Goal: Transaction & Acquisition: Purchase product/service

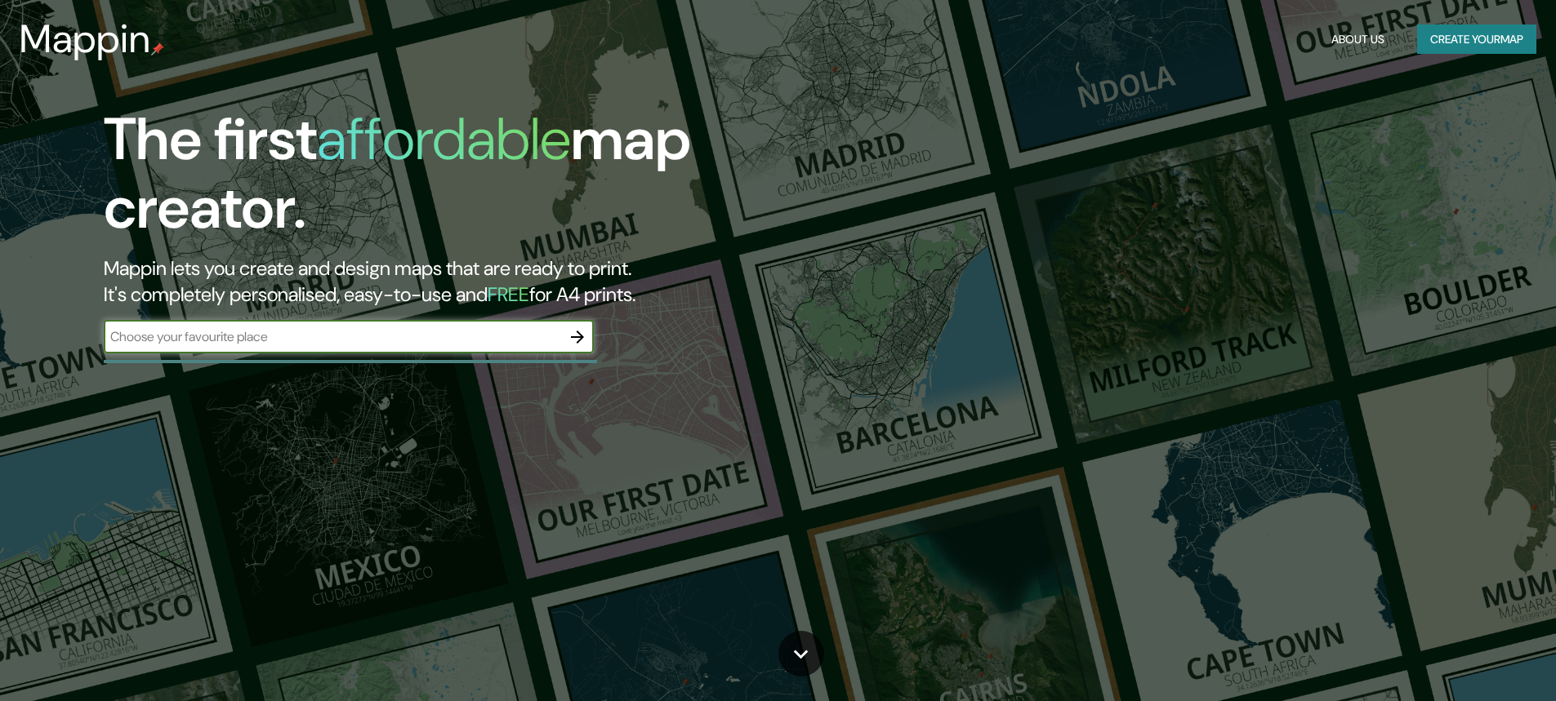
click at [292, 339] on input "text" at bounding box center [332, 336] width 457 height 19
type input "vitoria gasteiz ([GEOGRAPHIC_DATA])"
click at [577, 341] on icon "button" at bounding box center [578, 337] width 20 height 20
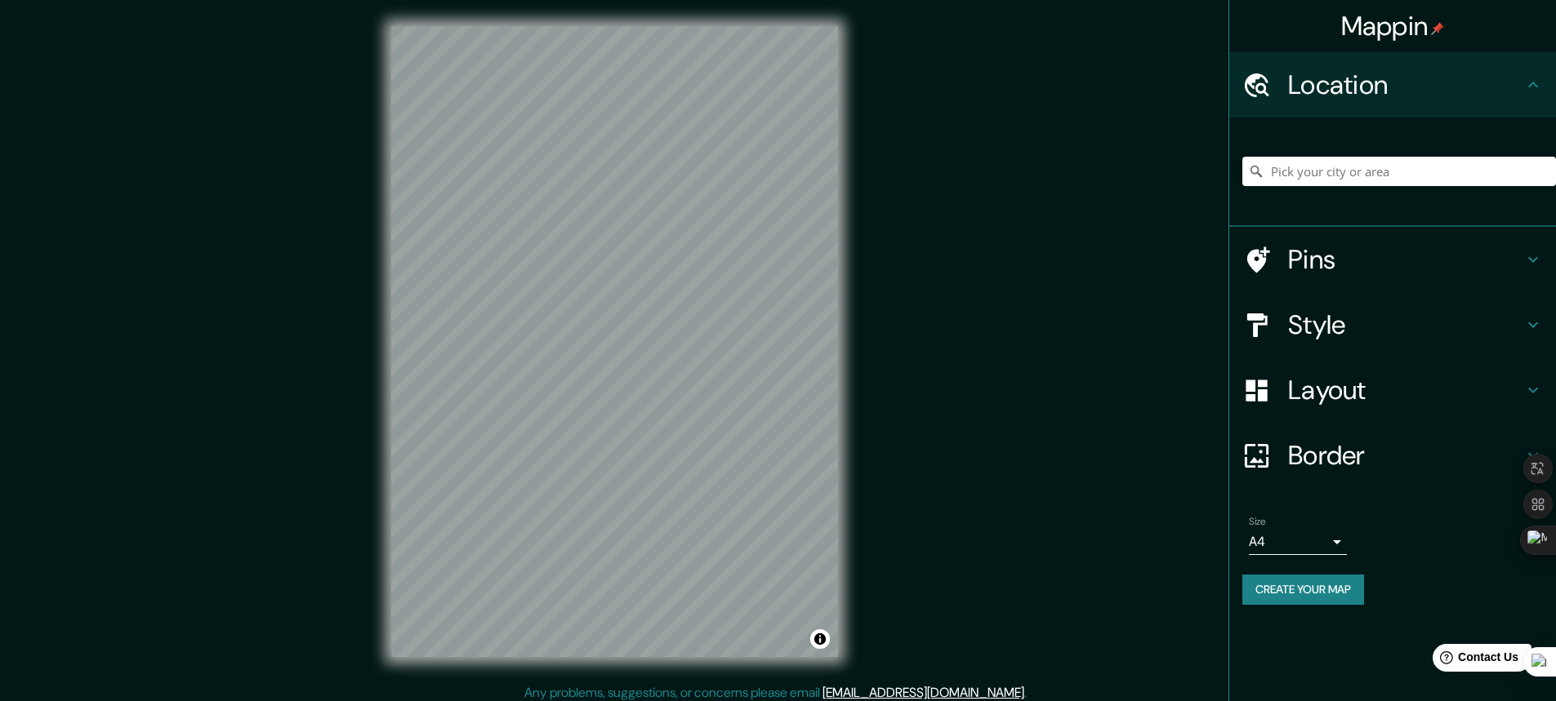
click at [1294, 257] on h4 "Pins" at bounding box center [1405, 259] width 235 height 33
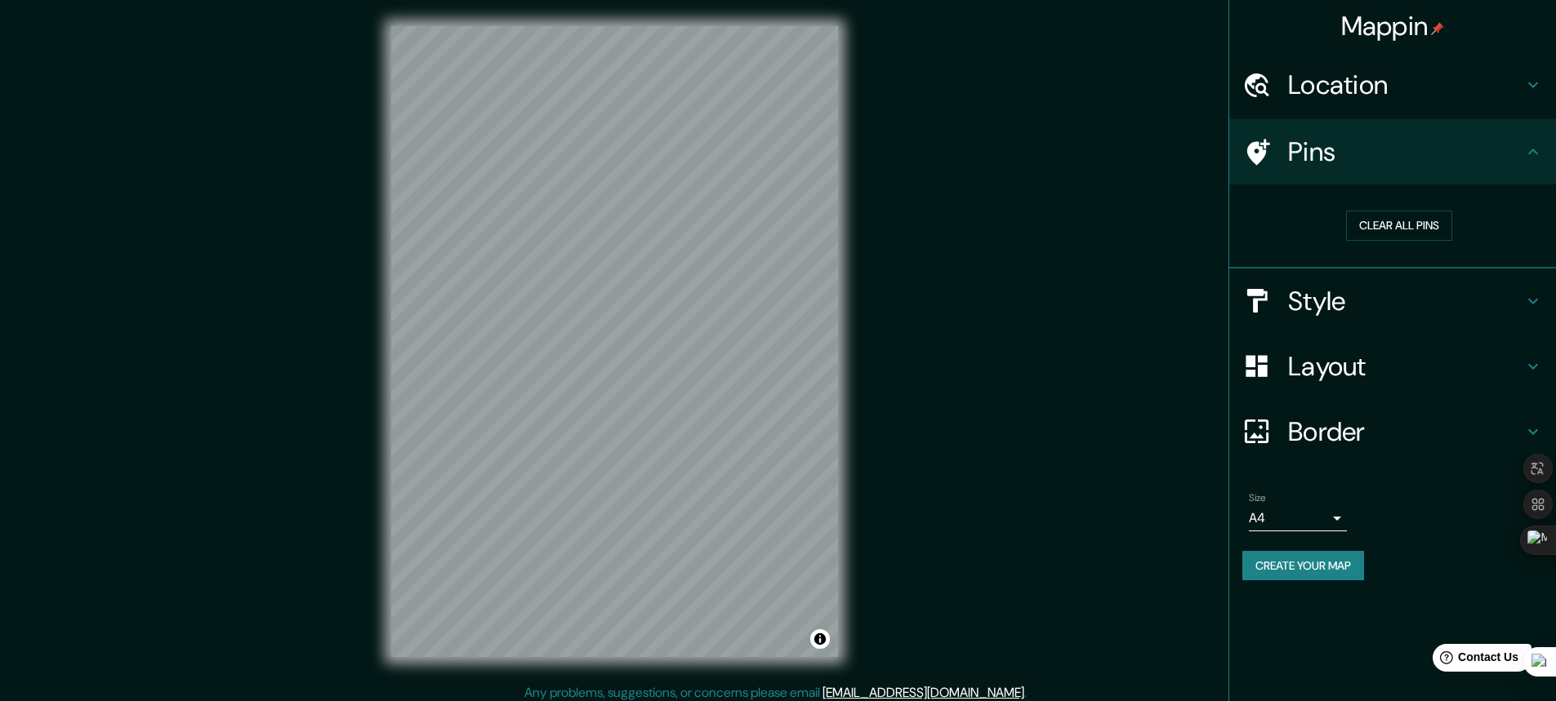
click at [1345, 299] on h4 "Style" at bounding box center [1405, 301] width 235 height 33
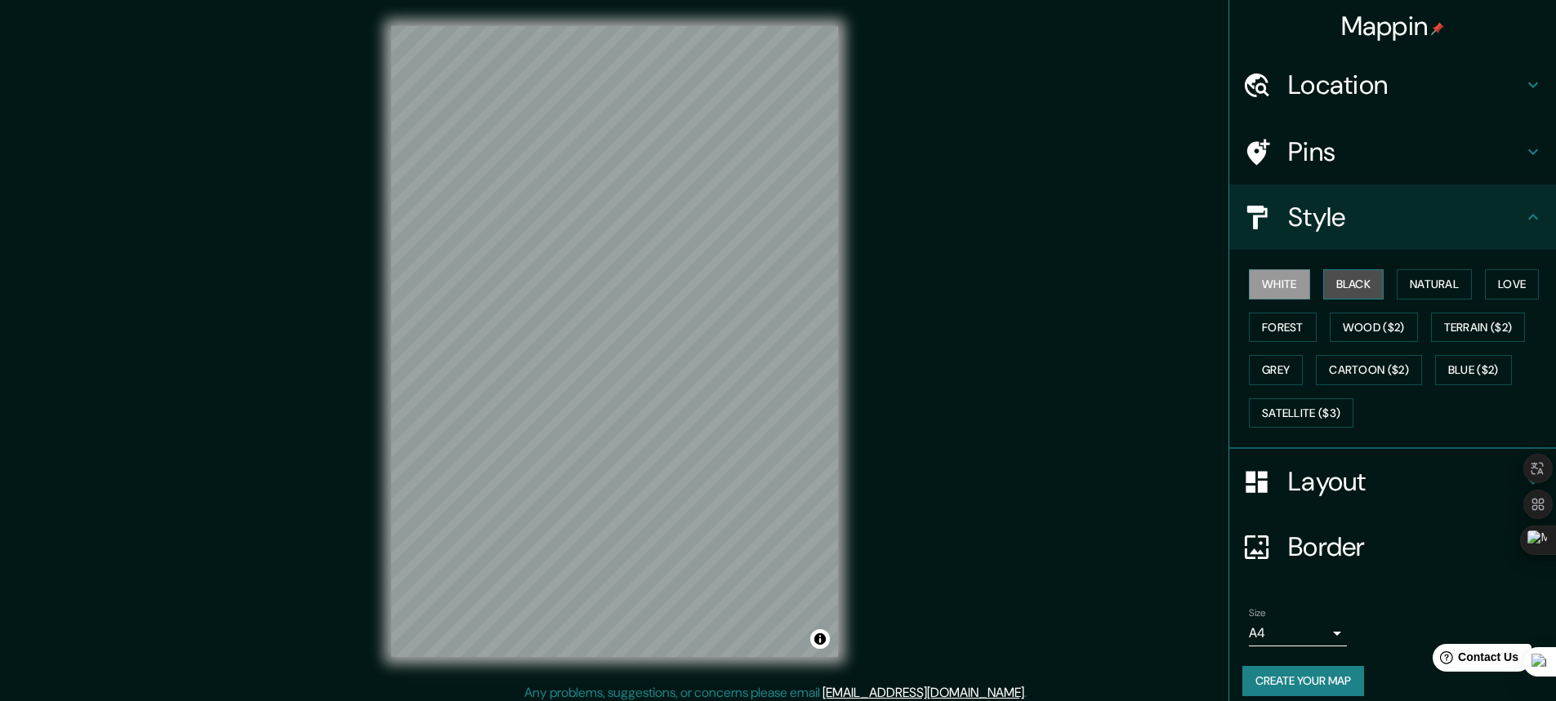
click at [1356, 292] on button "Black" at bounding box center [1353, 284] width 61 height 30
click at [1432, 278] on button "Natural" at bounding box center [1433, 284] width 75 height 30
click at [1515, 277] on button "Love" at bounding box center [1512, 284] width 54 height 30
click at [1258, 327] on button "Forest" at bounding box center [1283, 328] width 68 height 30
click at [1352, 332] on button "Wood ($2)" at bounding box center [1373, 328] width 88 height 30
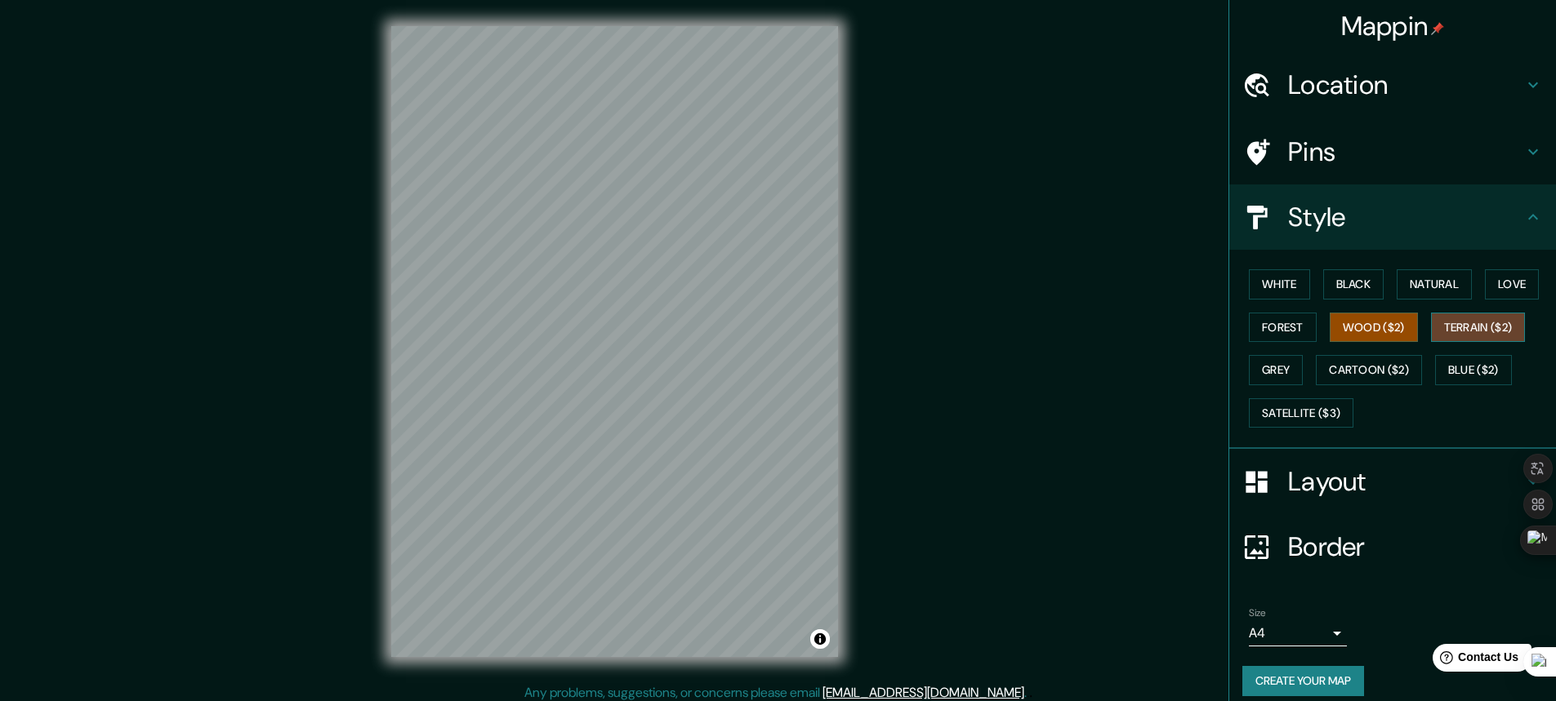
click at [1459, 327] on button "Terrain ($2)" at bounding box center [1478, 328] width 95 height 30
click at [1258, 379] on button "Grey" at bounding box center [1276, 370] width 54 height 30
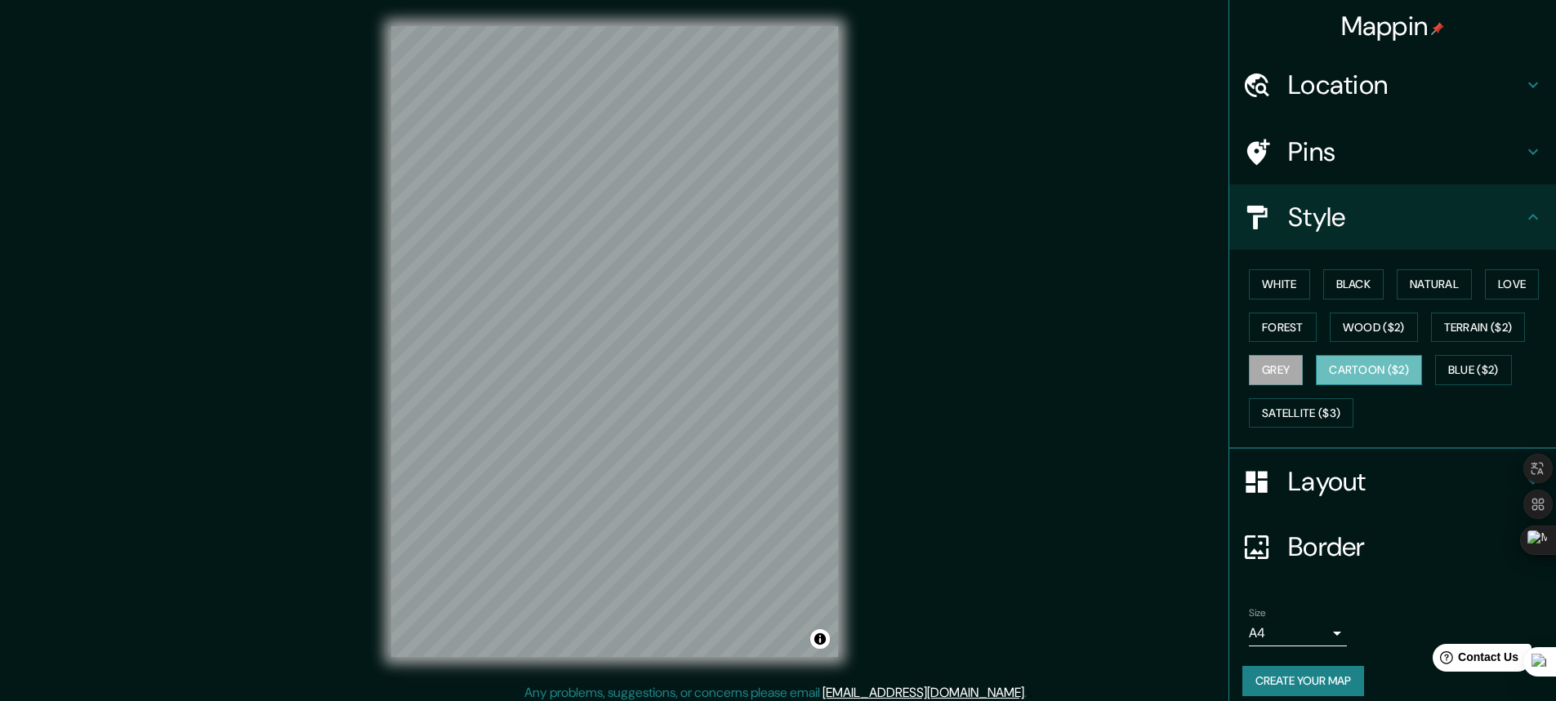
click at [1383, 376] on button "Cartoon ($2)" at bounding box center [1369, 370] width 106 height 30
click at [1447, 367] on button "Blue ($2)" at bounding box center [1473, 370] width 77 height 30
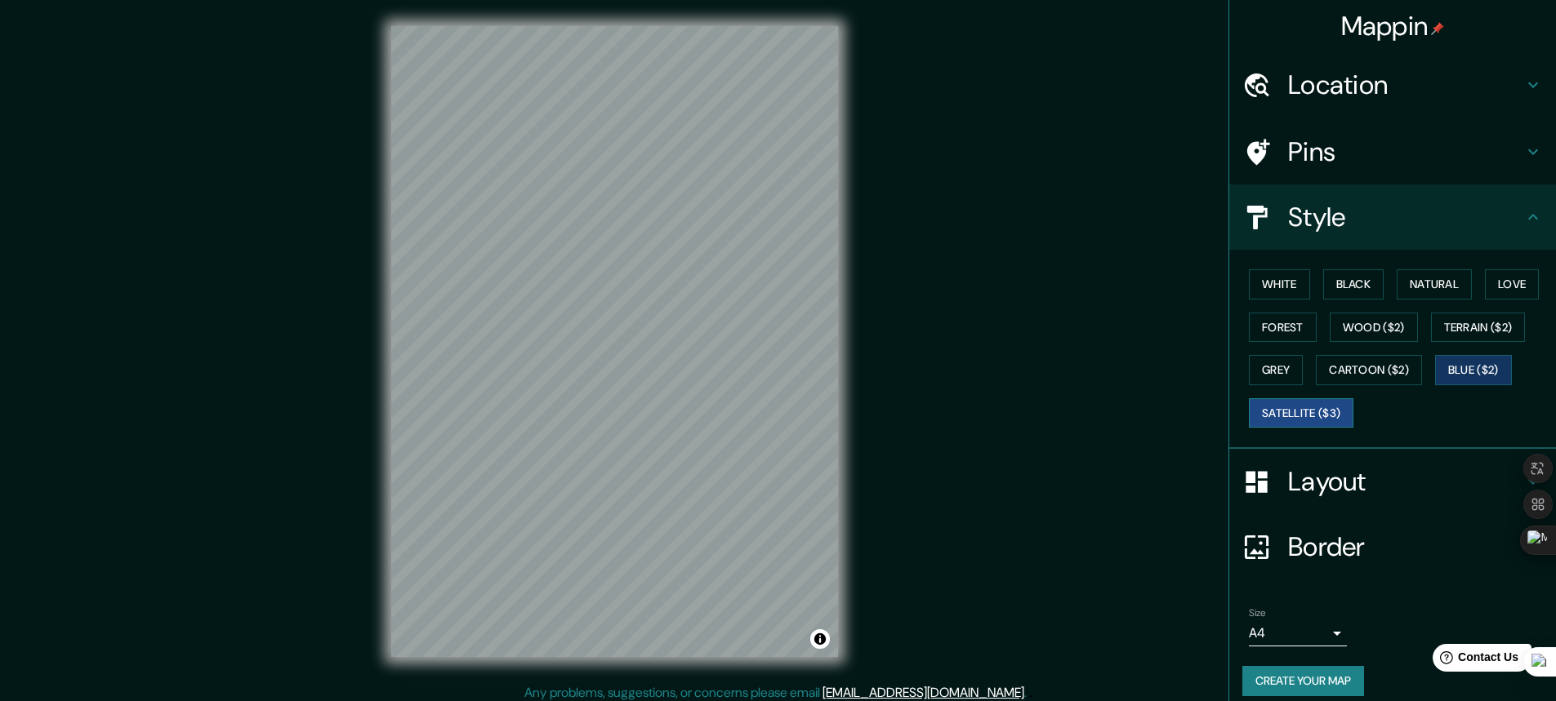
click at [1313, 412] on button "Satellite ($3)" at bounding box center [1301, 414] width 105 height 30
click at [1500, 275] on button "Love" at bounding box center [1512, 284] width 54 height 30
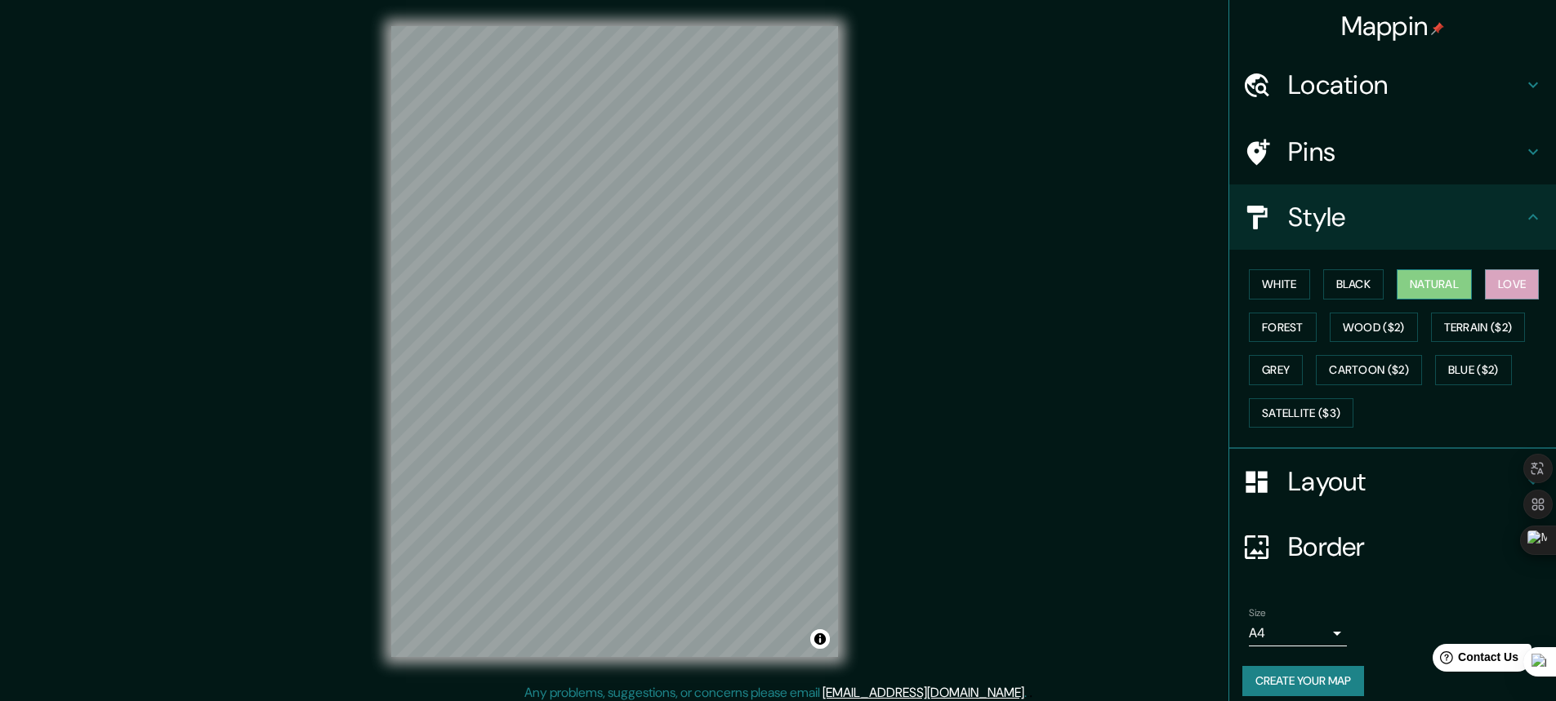
click at [1453, 283] on button "Natural" at bounding box center [1433, 284] width 75 height 30
click at [1288, 149] on h4 "Pins" at bounding box center [1405, 152] width 235 height 33
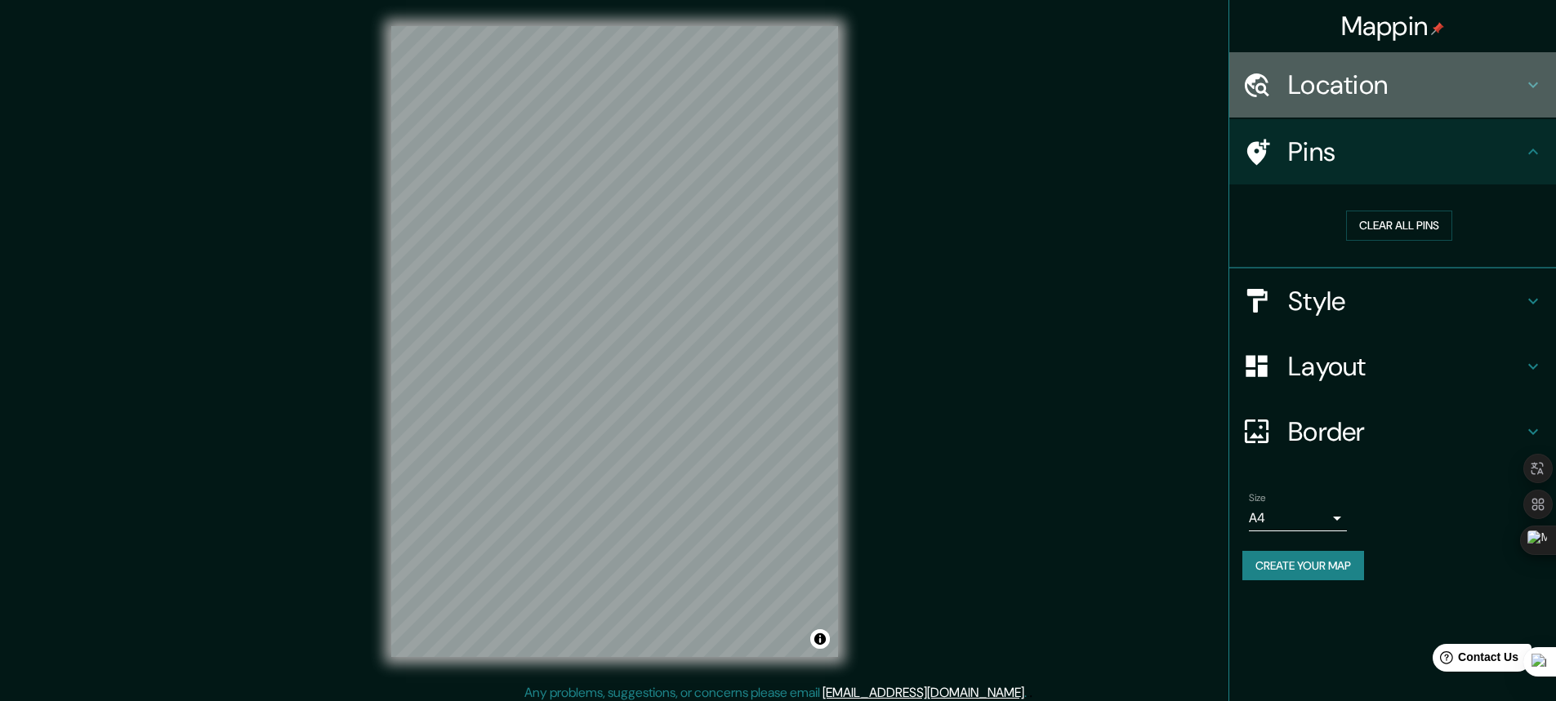
click at [1357, 100] on h4 "Location" at bounding box center [1405, 85] width 235 height 33
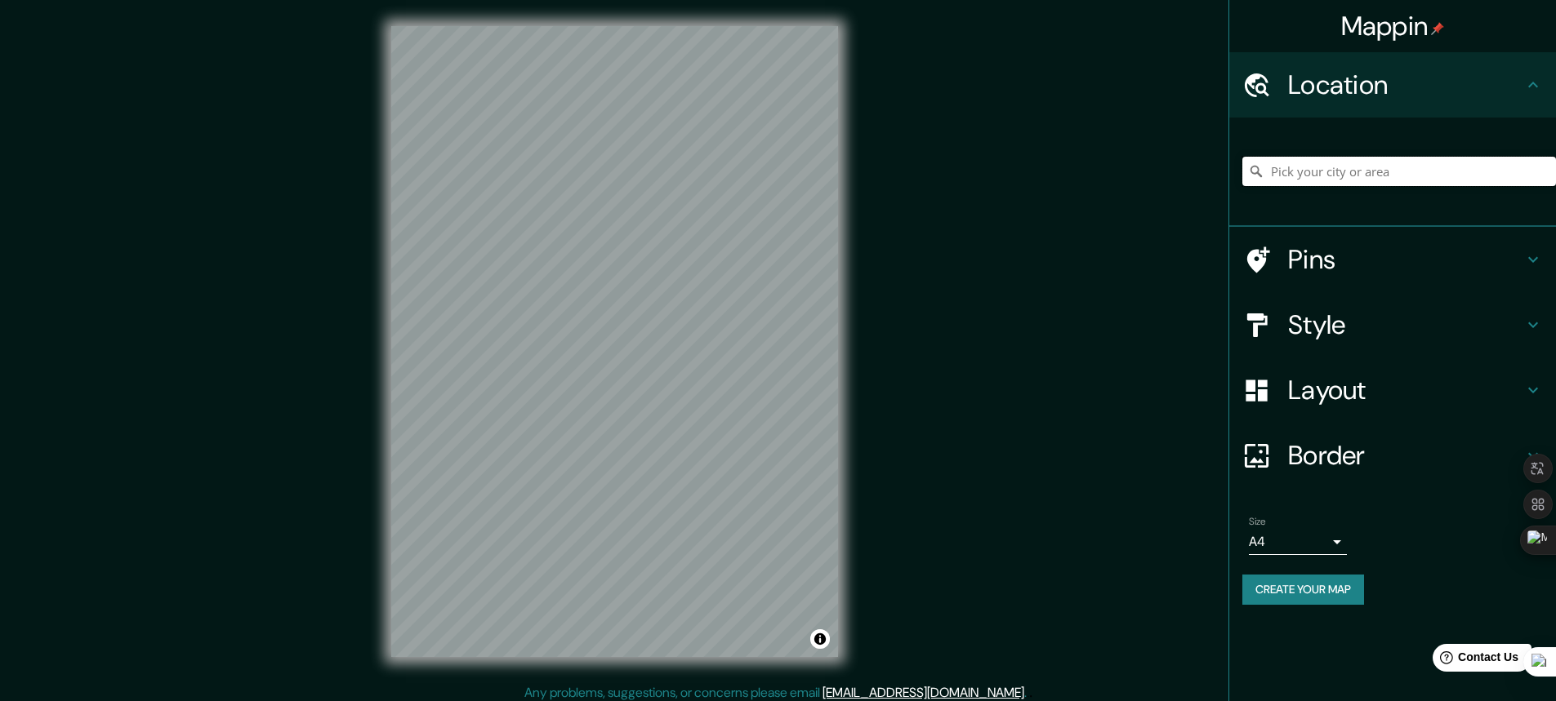
paste input "vitoria gasteiz (españa)"
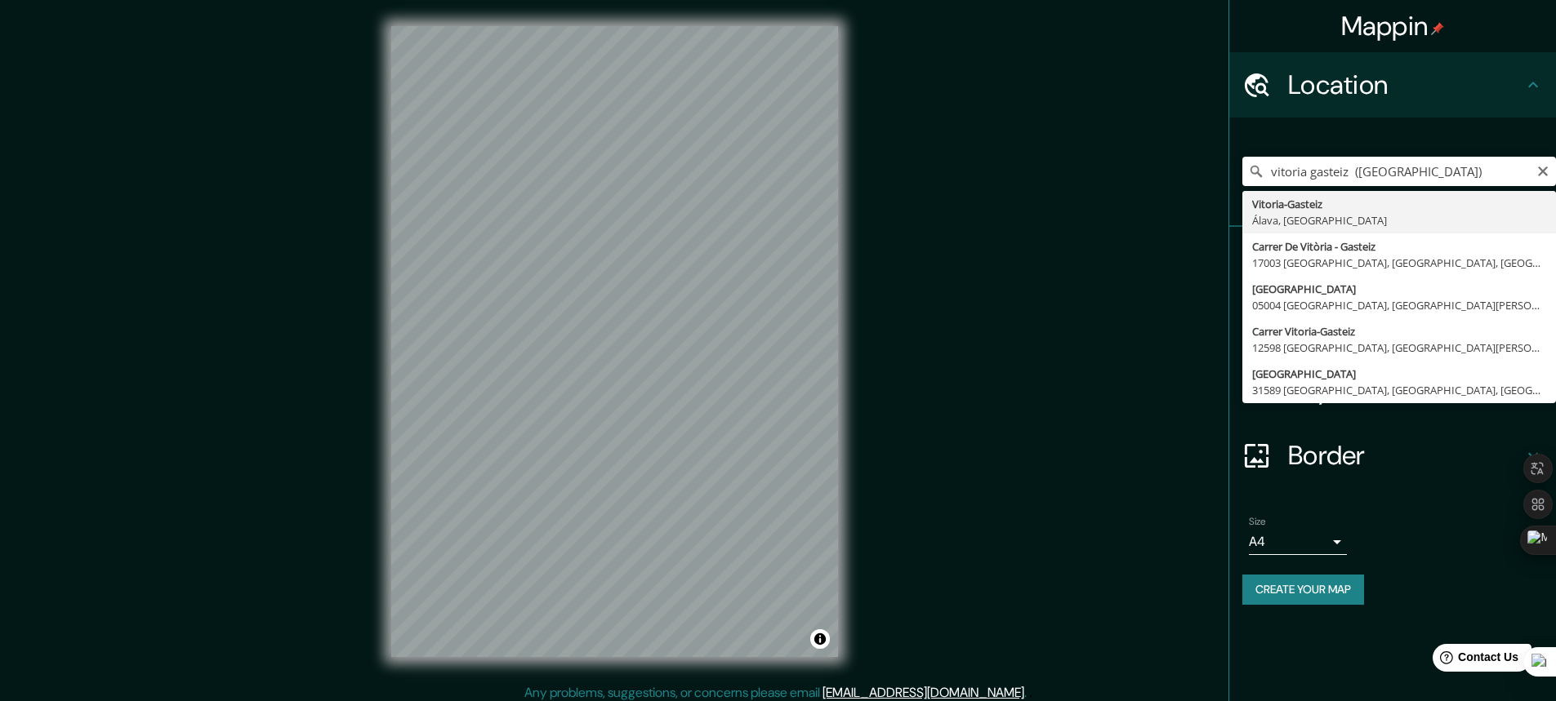
type input "Vitoria-Gasteiz, Álava, España"
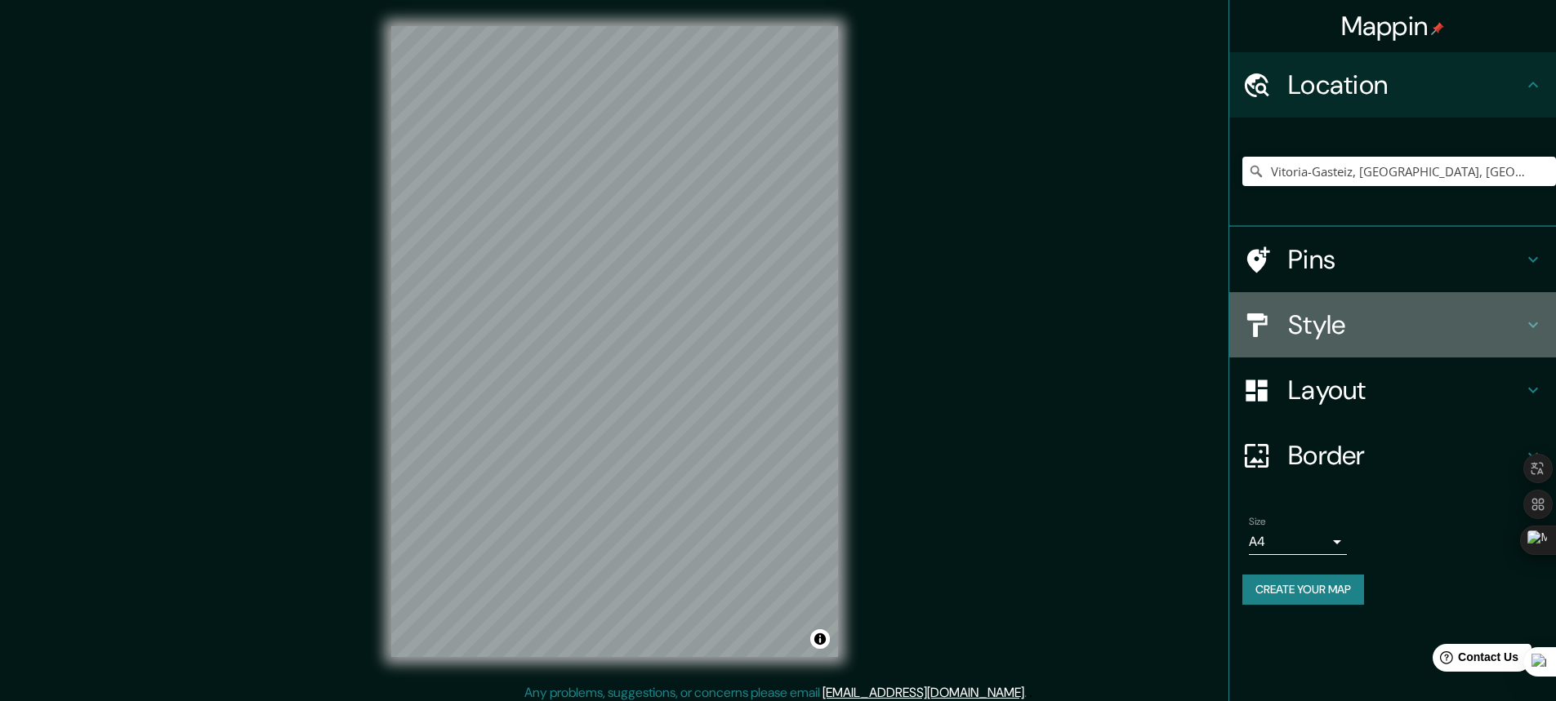
click at [1348, 330] on h4 "Style" at bounding box center [1405, 325] width 235 height 33
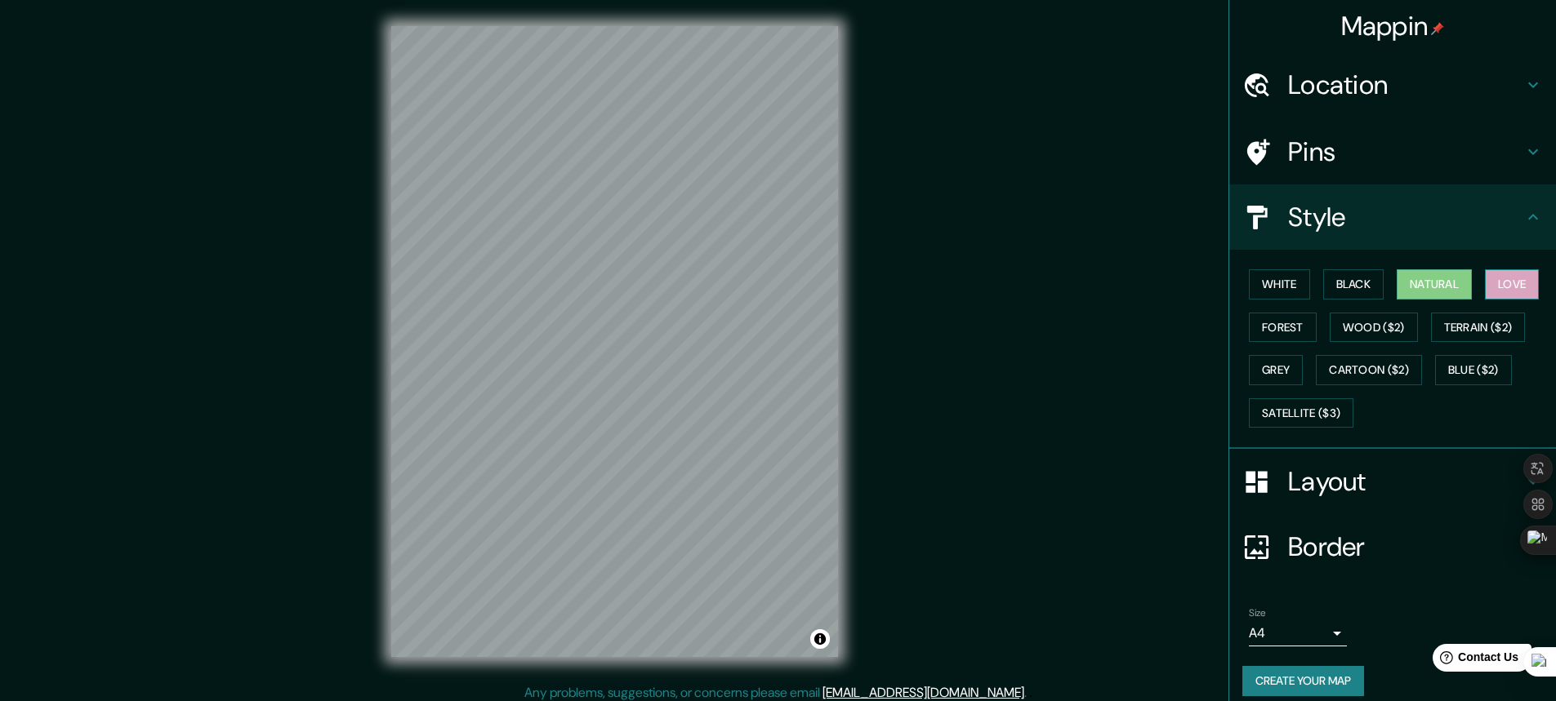
click at [1512, 291] on button "Love" at bounding box center [1512, 284] width 54 height 30
click at [1350, 290] on button "Black" at bounding box center [1353, 284] width 61 height 30
click at [1272, 281] on button "White" at bounding box center [1279, 284] width 61 height 30
click at [1297, 478] on h4 "Layout" at bounding box center [1405, 481] width 235 height 33
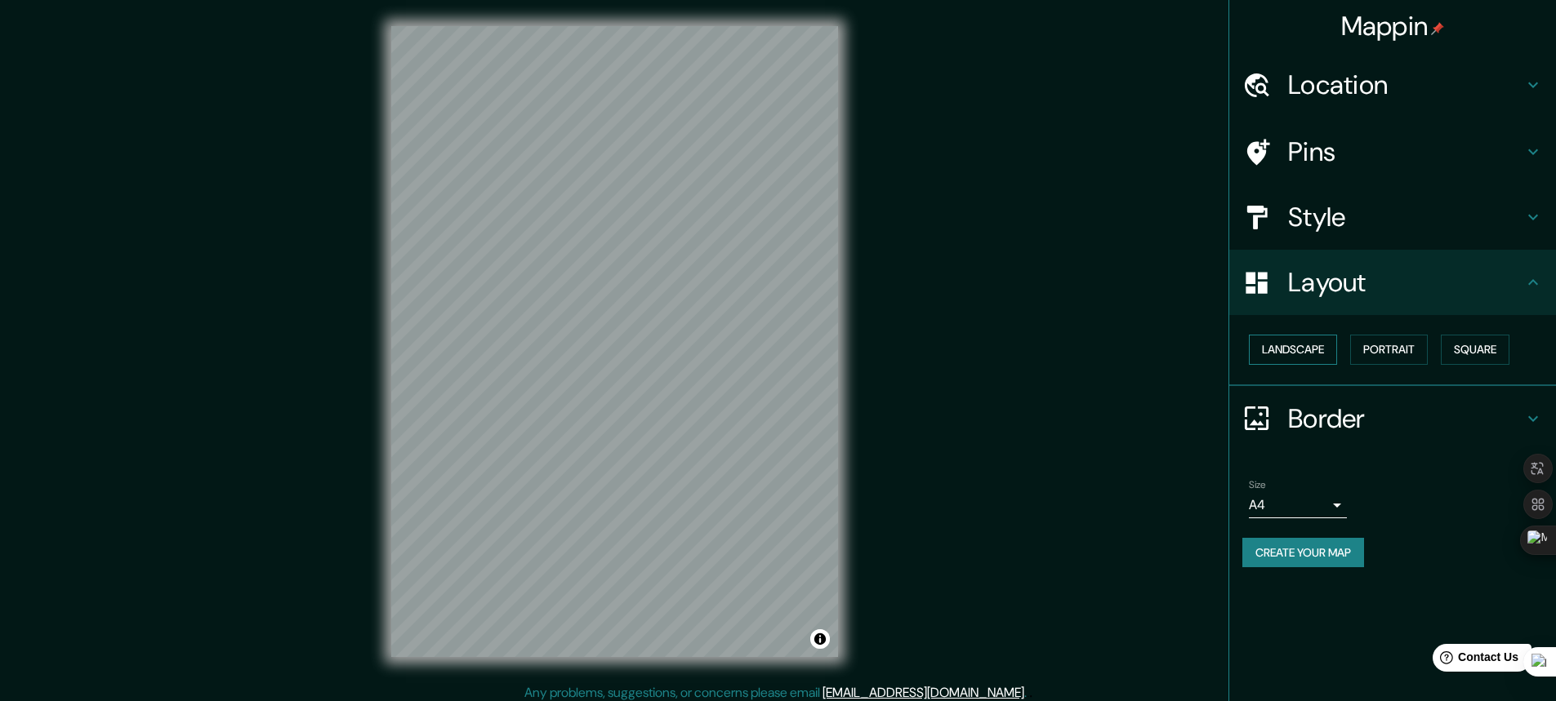
click at [1319, 361] on button "Landscape" at bounding box center [1293, 350] width 88 height 30
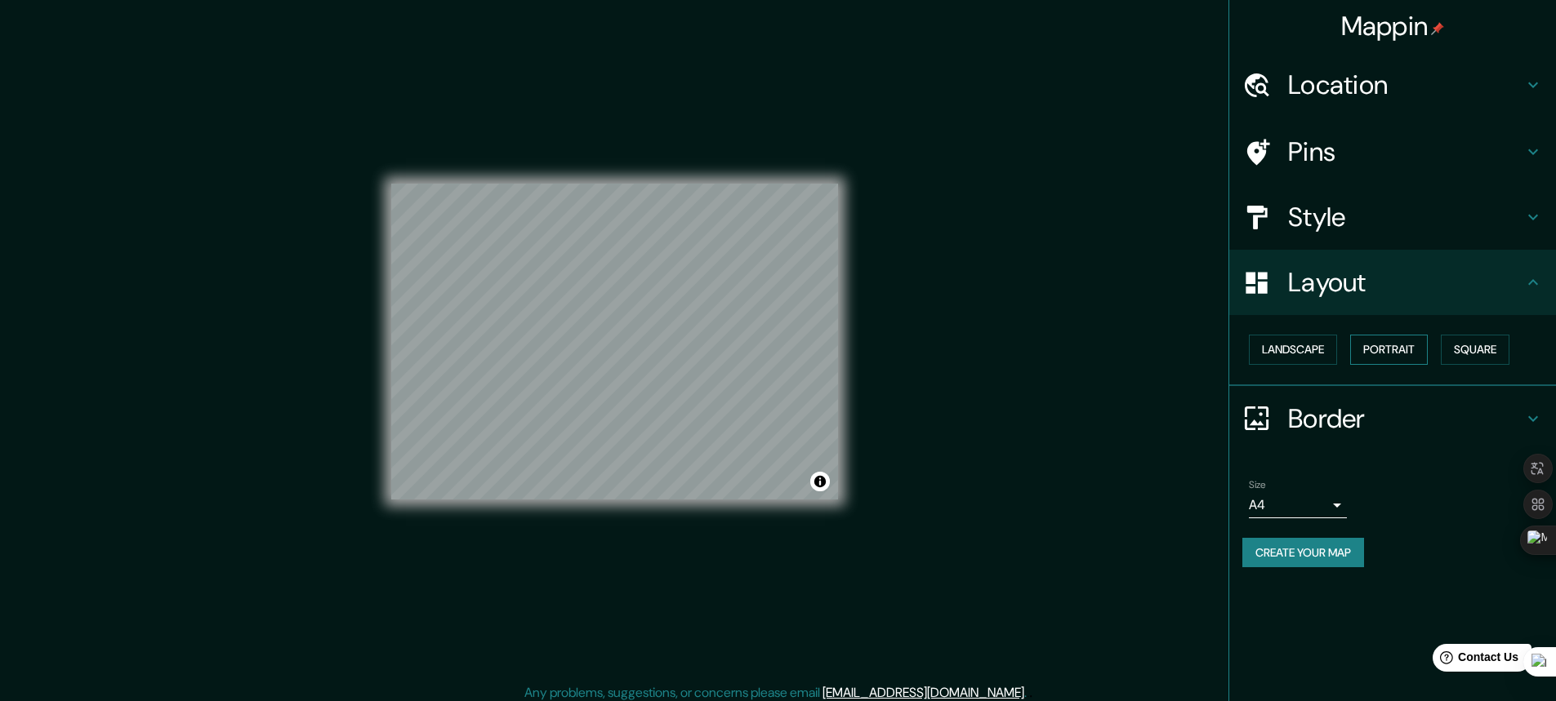
click at [1400, 351] on button "Portrait" at bounding box center [1389, 350] width 78 height 30
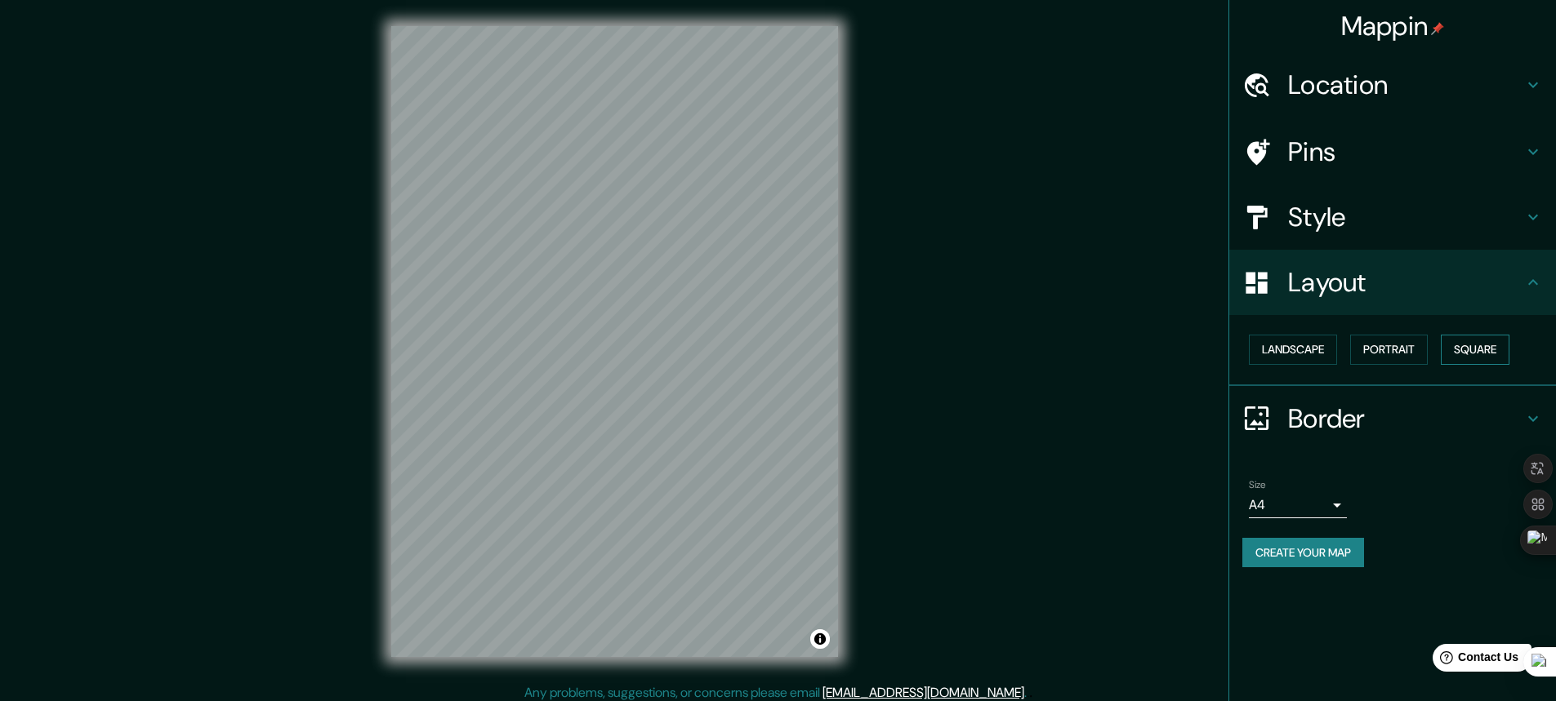
click at [1503, 356] on button "Square" at bounding box center [1475, 350] width 69 height 30
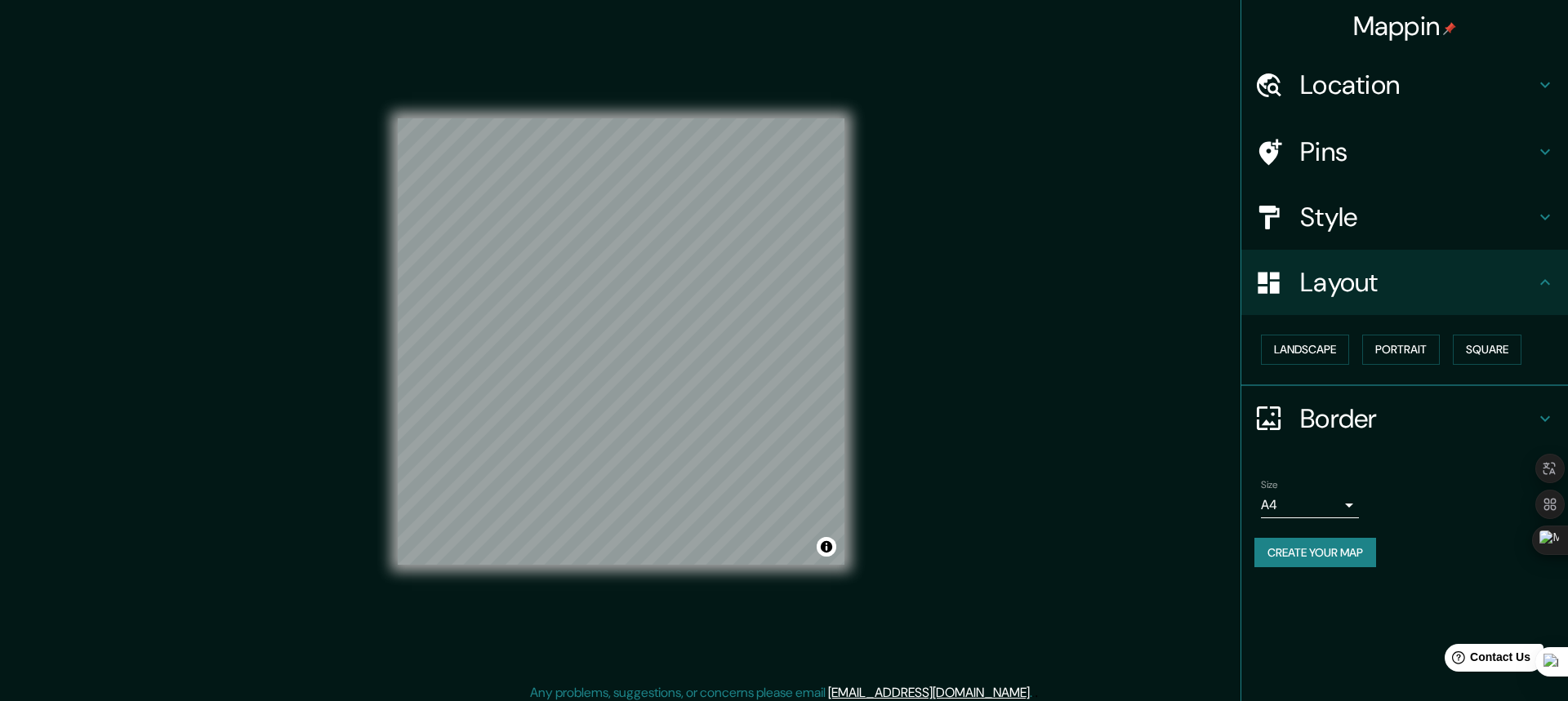
click at [1338, 507] on body "Mappin Location Vitoria-Gasteiz, Álava, España Pins Style Layout Landscape Port…" at bounding box center [784, 350] width 1568 height 701
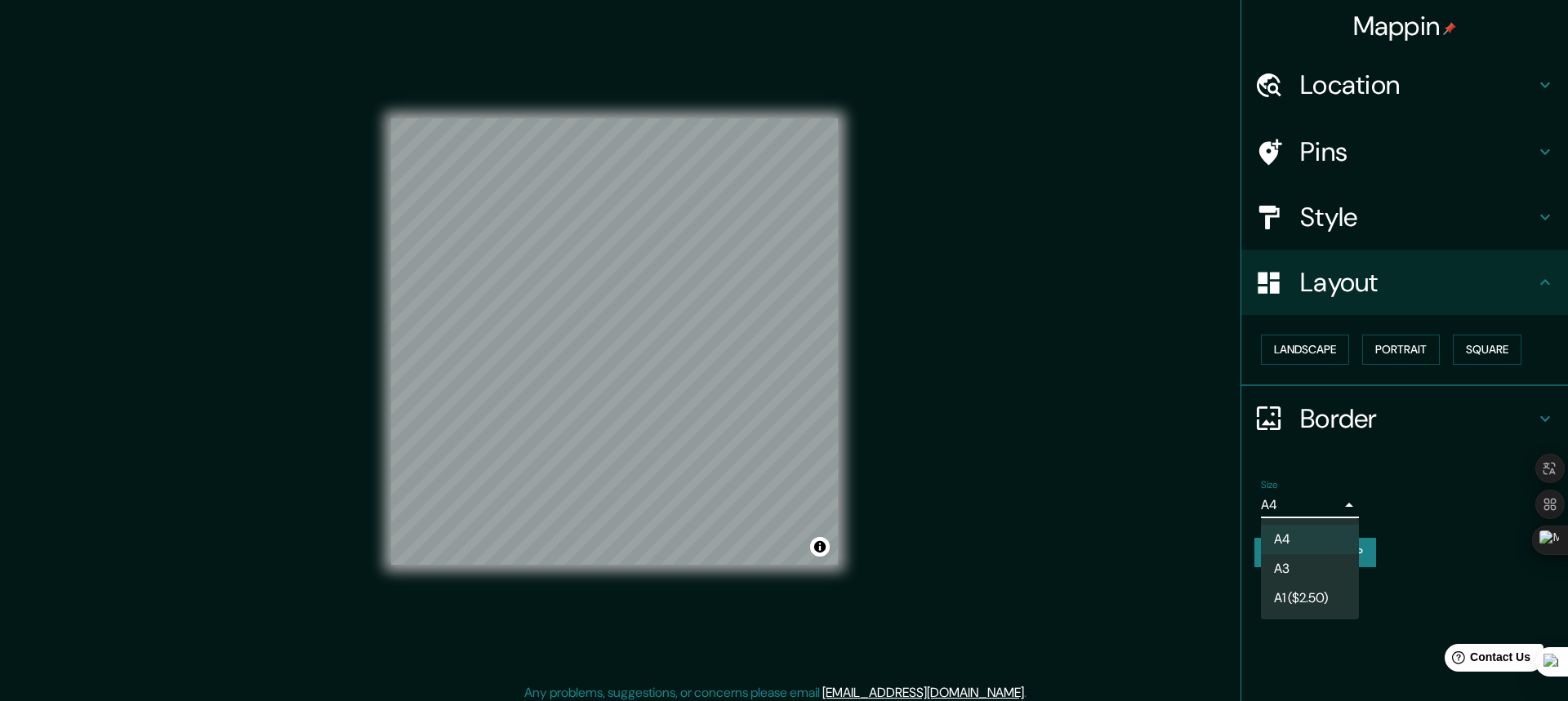
click at [1308, 559] on li "A3" at bounding box center [1310, 568] width 98 height 29
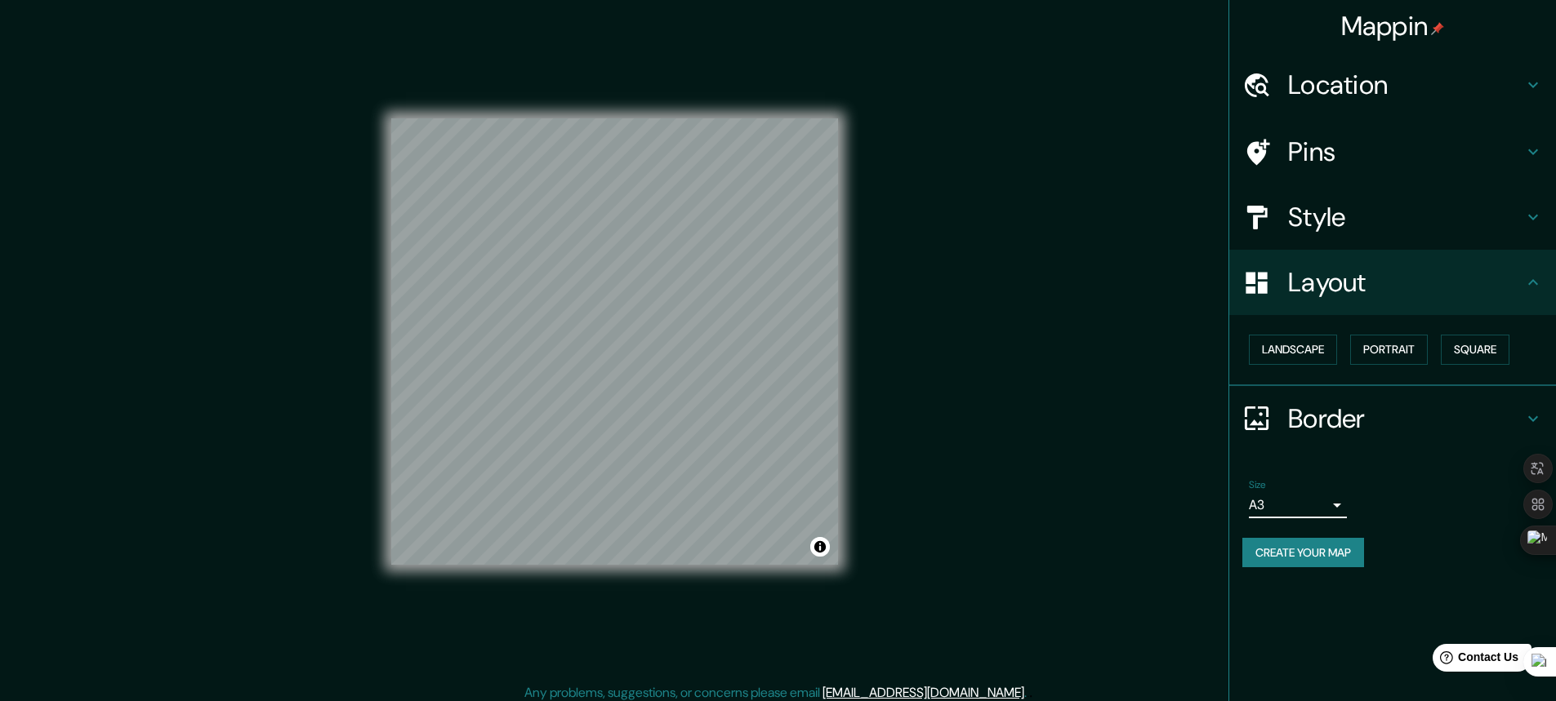
click at [1337, 500] on body "Mappin Location Vitoria-Gasteiz, Álava, España Pins Style Layout Landscape Port…" at bounding box center [778, 350] width 1556 height 701
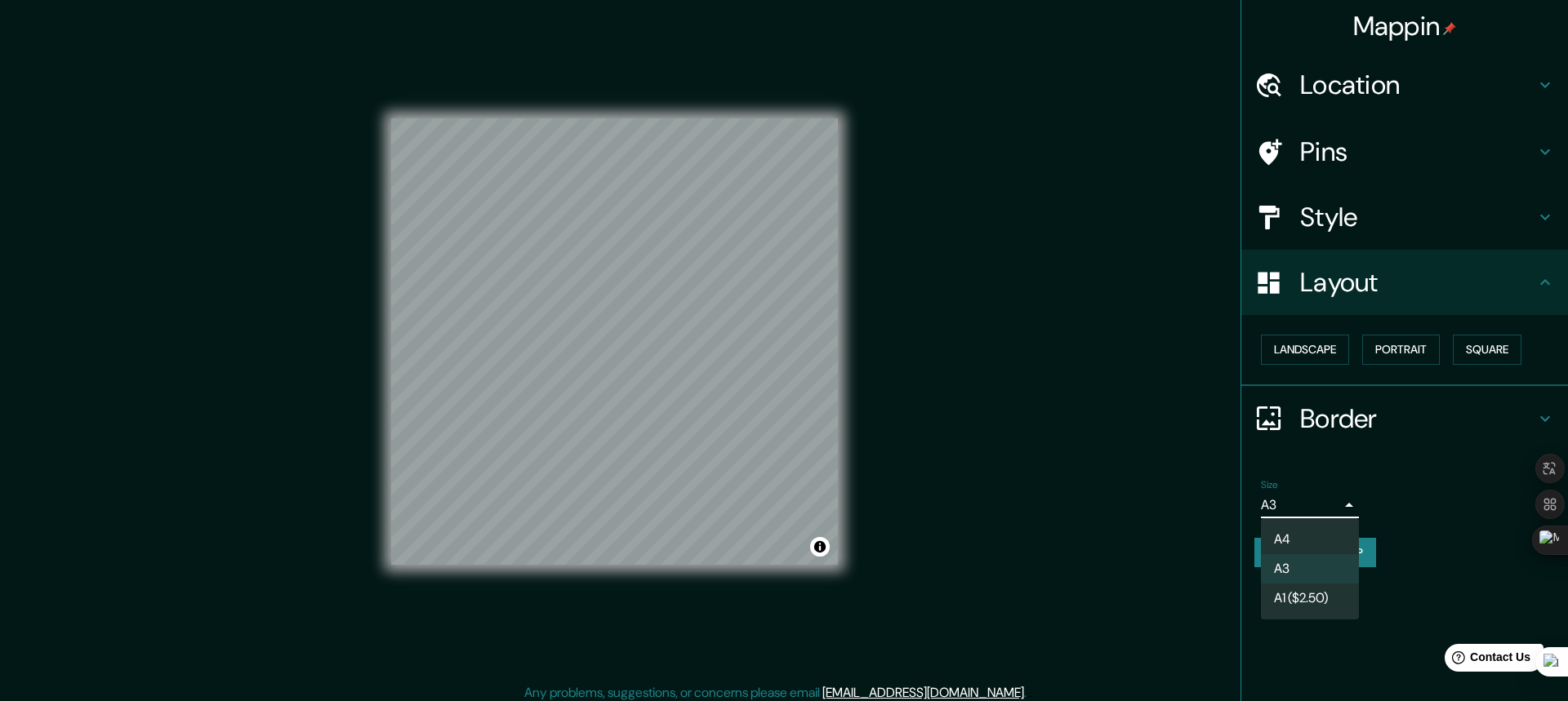
click at [1316, 541] on li "A4" at bounding box center [1310, 539] width 98 height 29
click at [1331, 505] on body "Mappin Location Vitoria-Gasteiz, Álava, España Pins Style Layout Landscape Port…" at bounding box center [784, 350] width 1568 height 701
click at [1307, 568] on li "A3" at bounding box center [1310, 568] width 98 height 29
type input "a4"
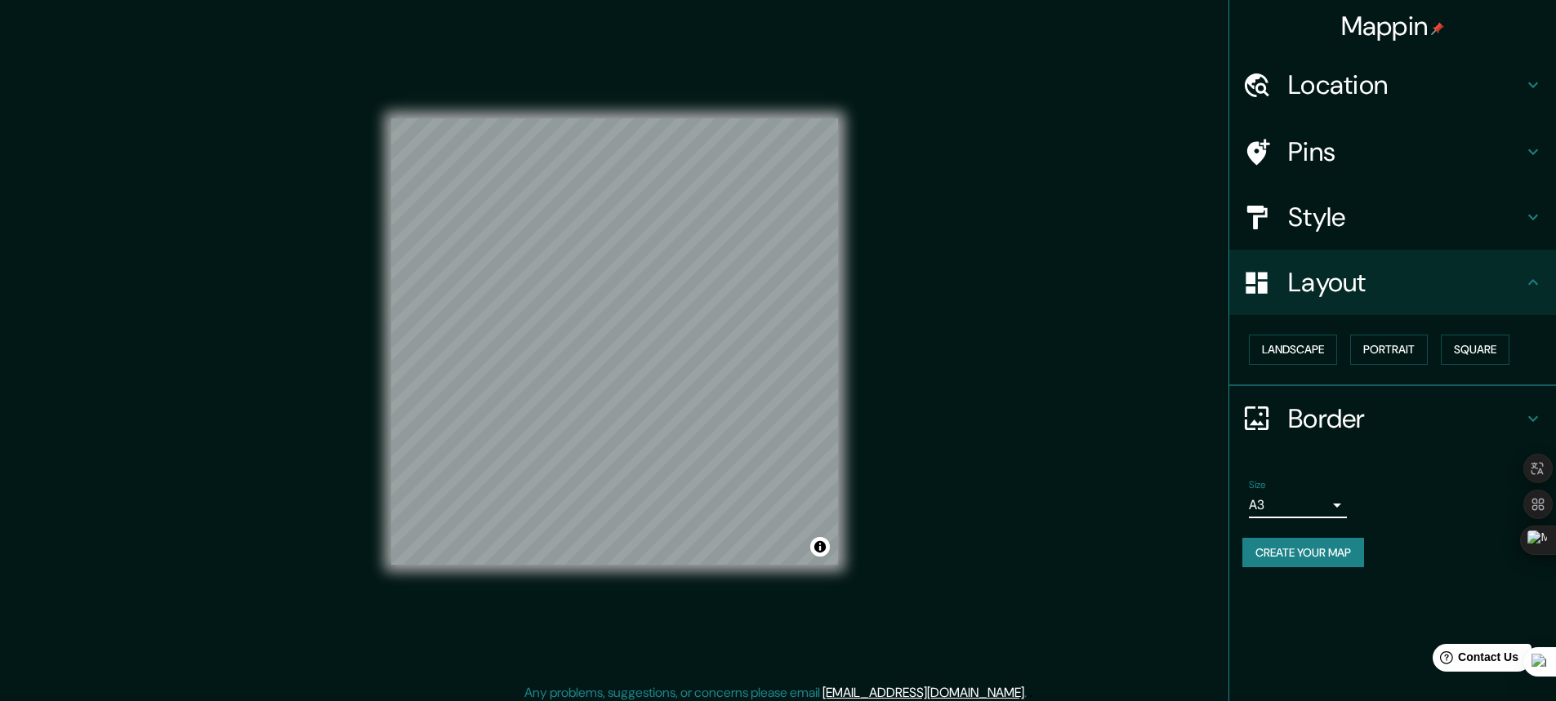
click at [1356, 212] on h4 "Style" at bounding box center [1405, 217] width 235 height 33
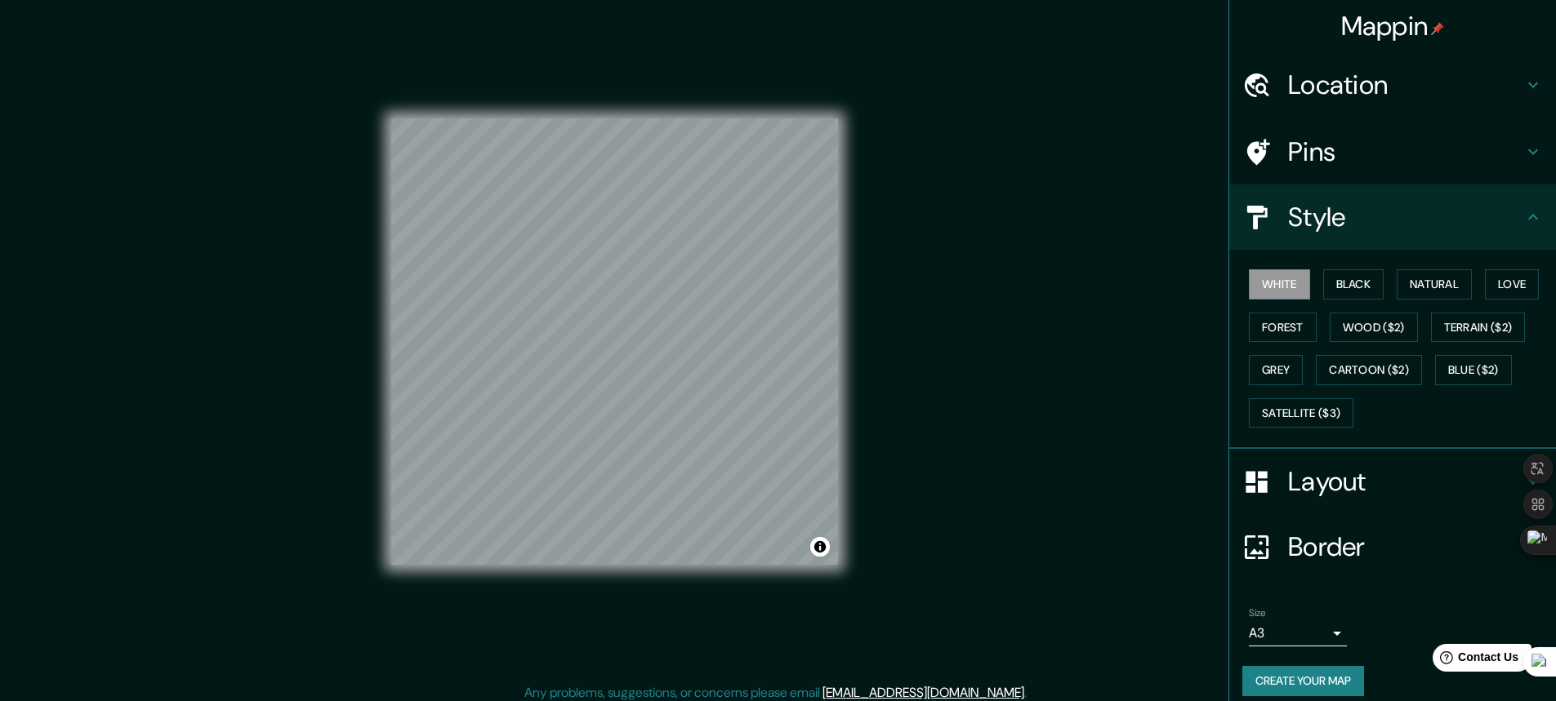
scroll to position [15, 0]
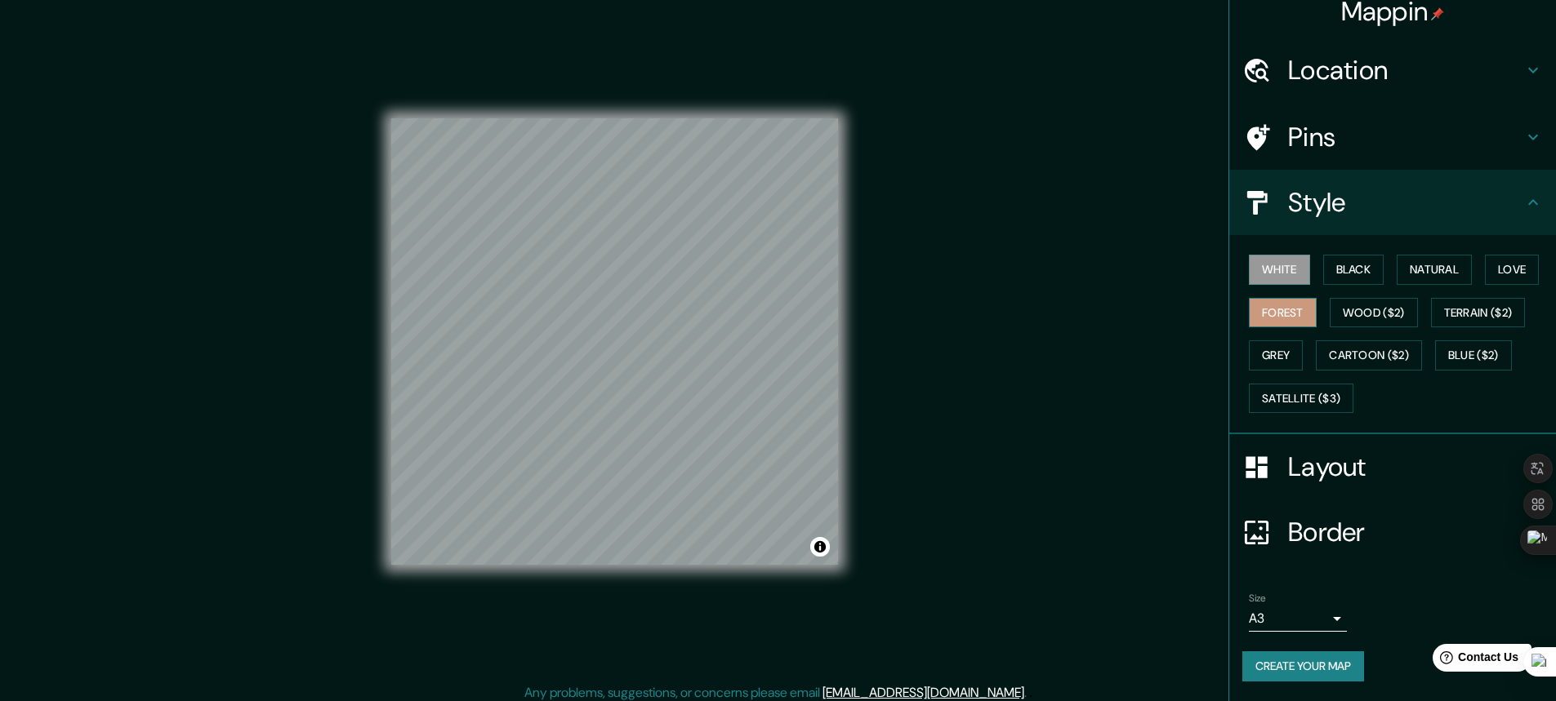
click at [1262, 307] on button "Forest" at bounding box center [1283, 313] width 68 height 30
click at [1284, 273] on button "White" at bounding box center [1279, 270] width 61 height 30
click at [1347, 269] on button "Black" at bounding box center [1353, 270] width 61 height 30
click at [1277, 275] on button "White" at bounding box center [1279, 270] width 61 height 30
click at [1498, 274] on button "Love" at bounding box center [1512, 270] width 54 height 30
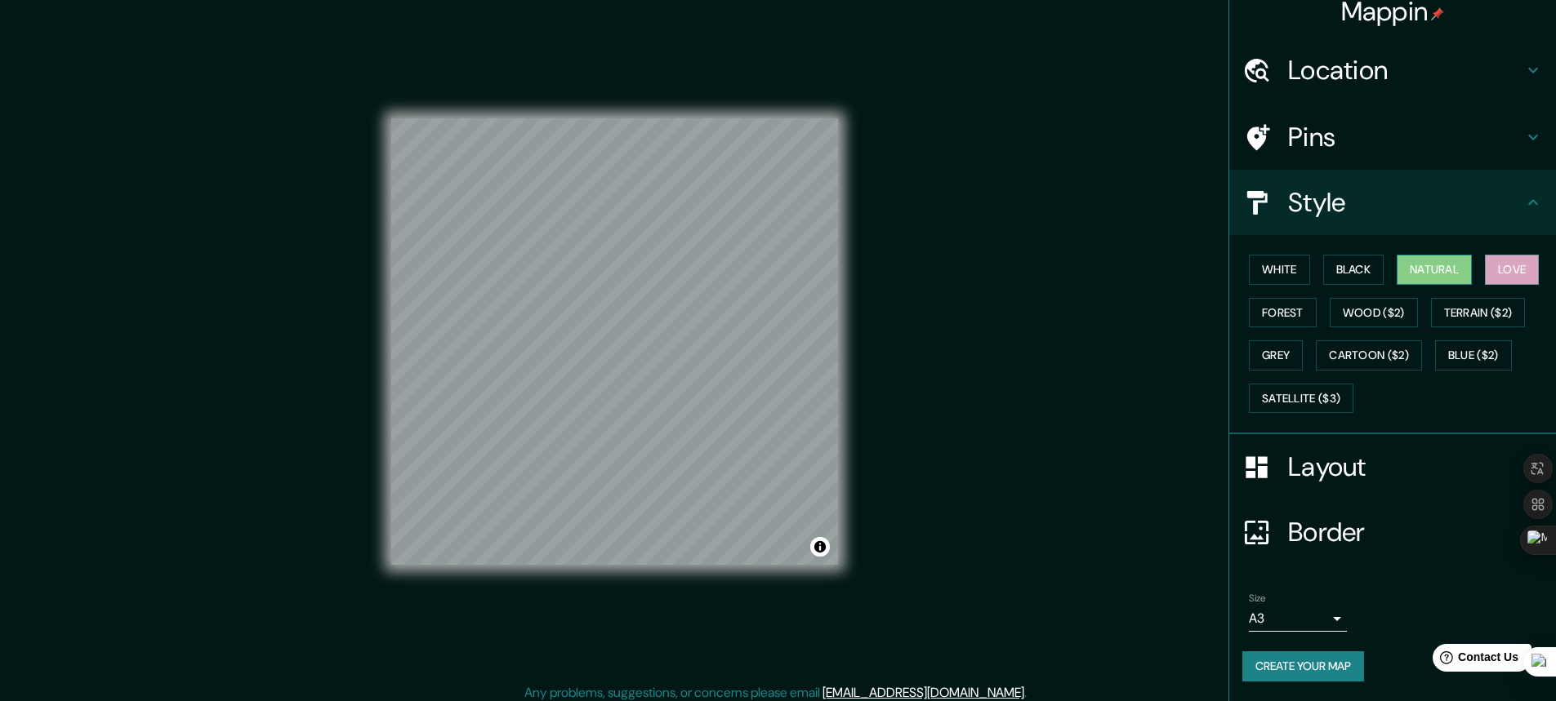
click at [1463, 275] on button "Natural" at bounding box center [1433, 270] width 75 height 30
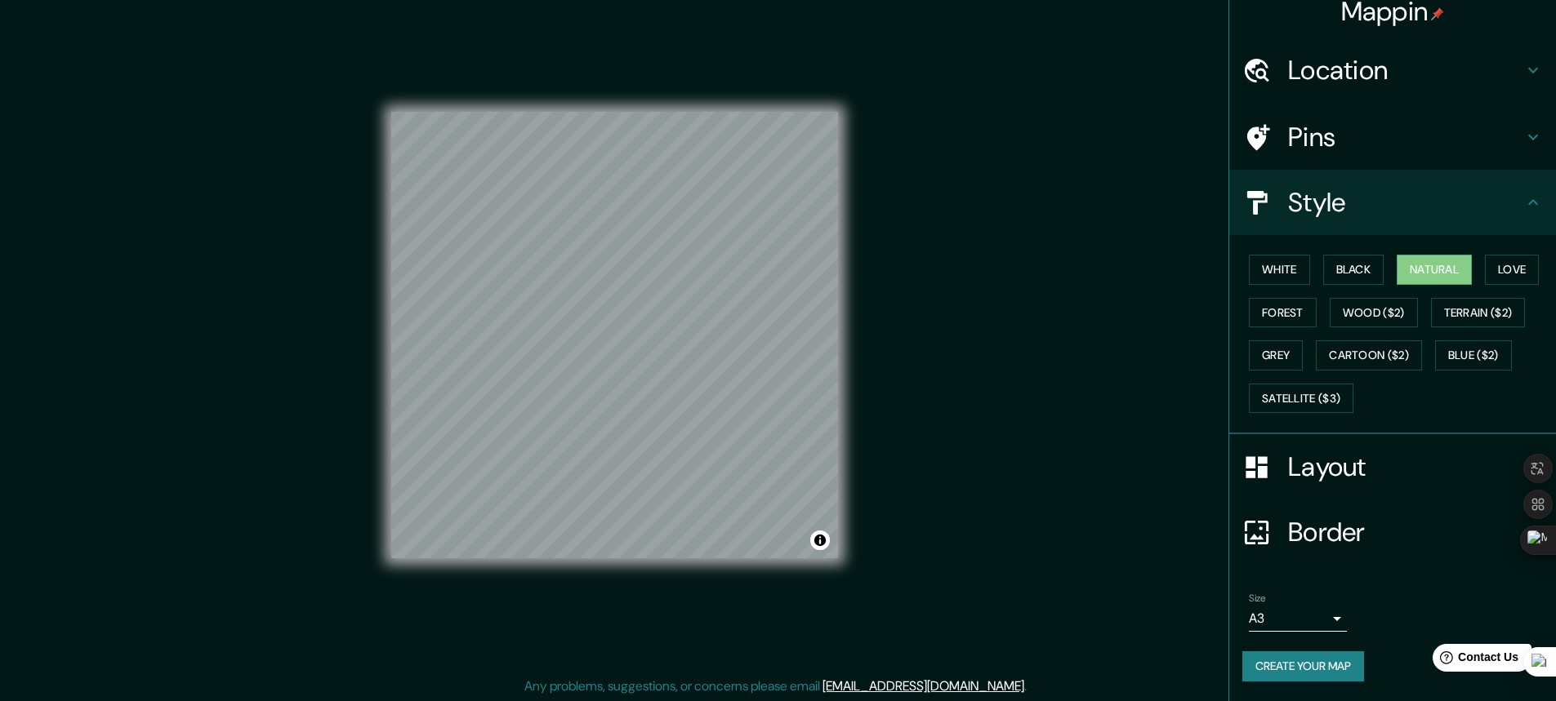
scroll to position [8, 0]
click at [1267, 660] on button "Create your map" at bounding box center [1303, 667] width 122 height 30
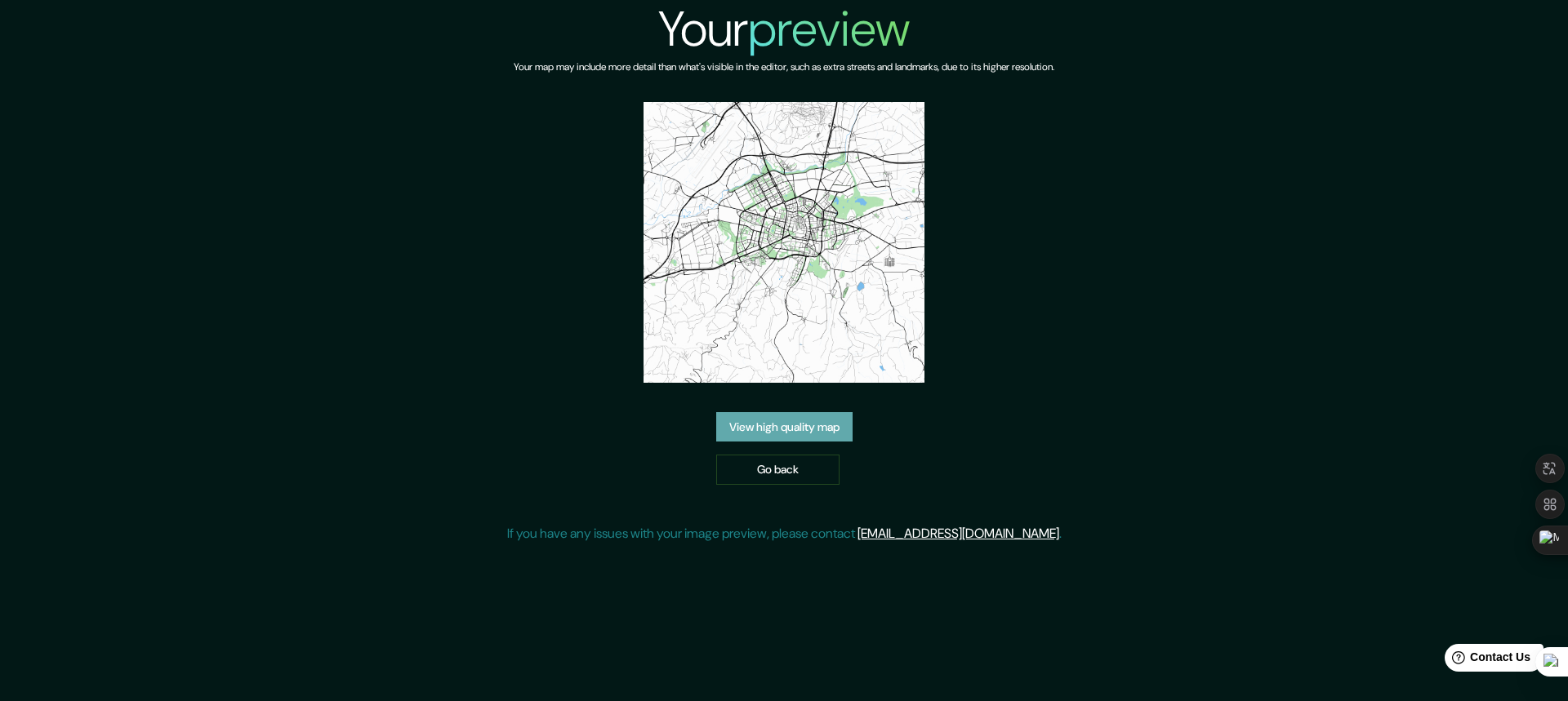
click at [806, 423] on link "View high quality map" at bounding box center [784, 427] width 136 height 30
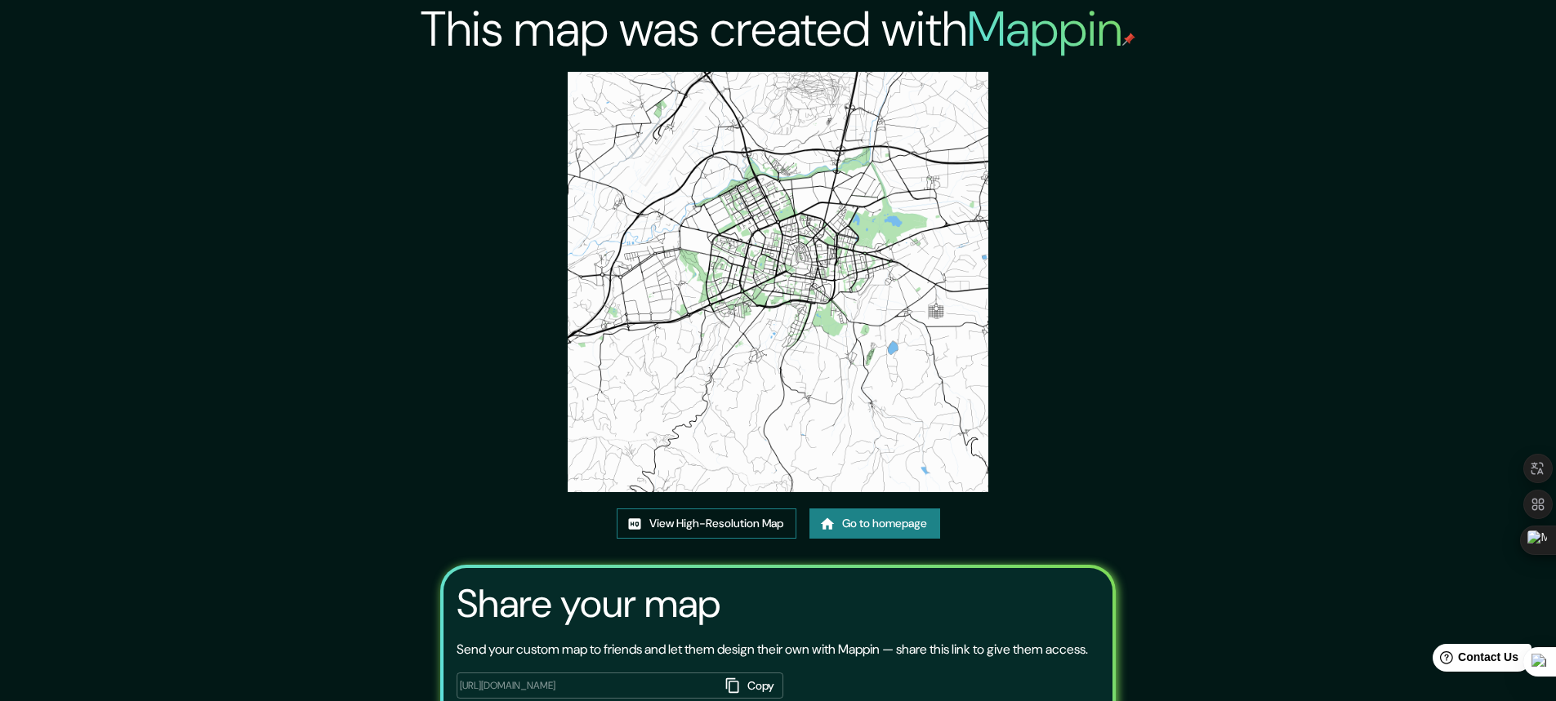
click at [724, 522] on link "View High-Resolution Map" at bounding box center [707, 524] width 180 height 30
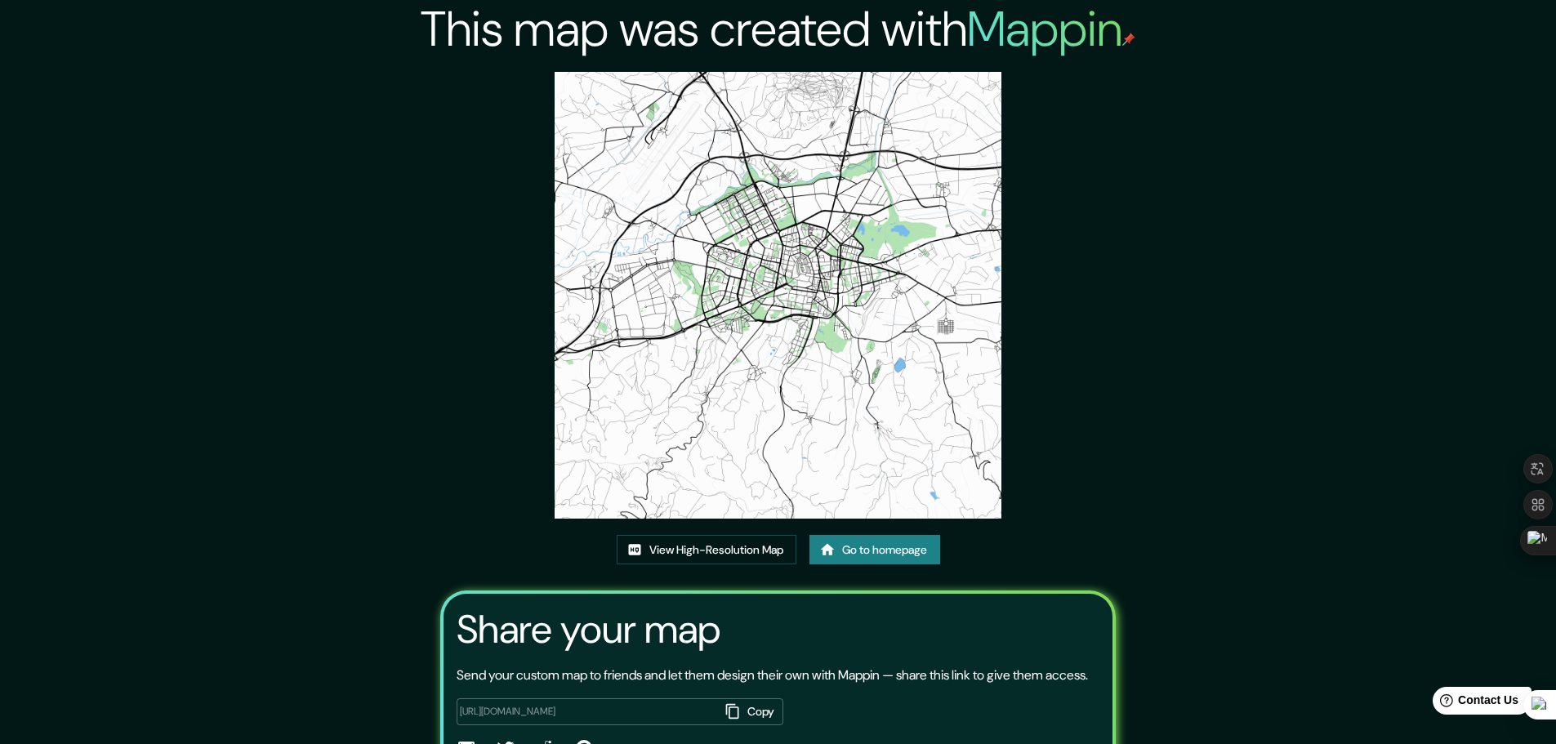
click at [1342, 98] on div "This map was created with Mappin View High-Resolution Map Go to homepage Share …" at bounding box center [778, 417] width 1556 height 835
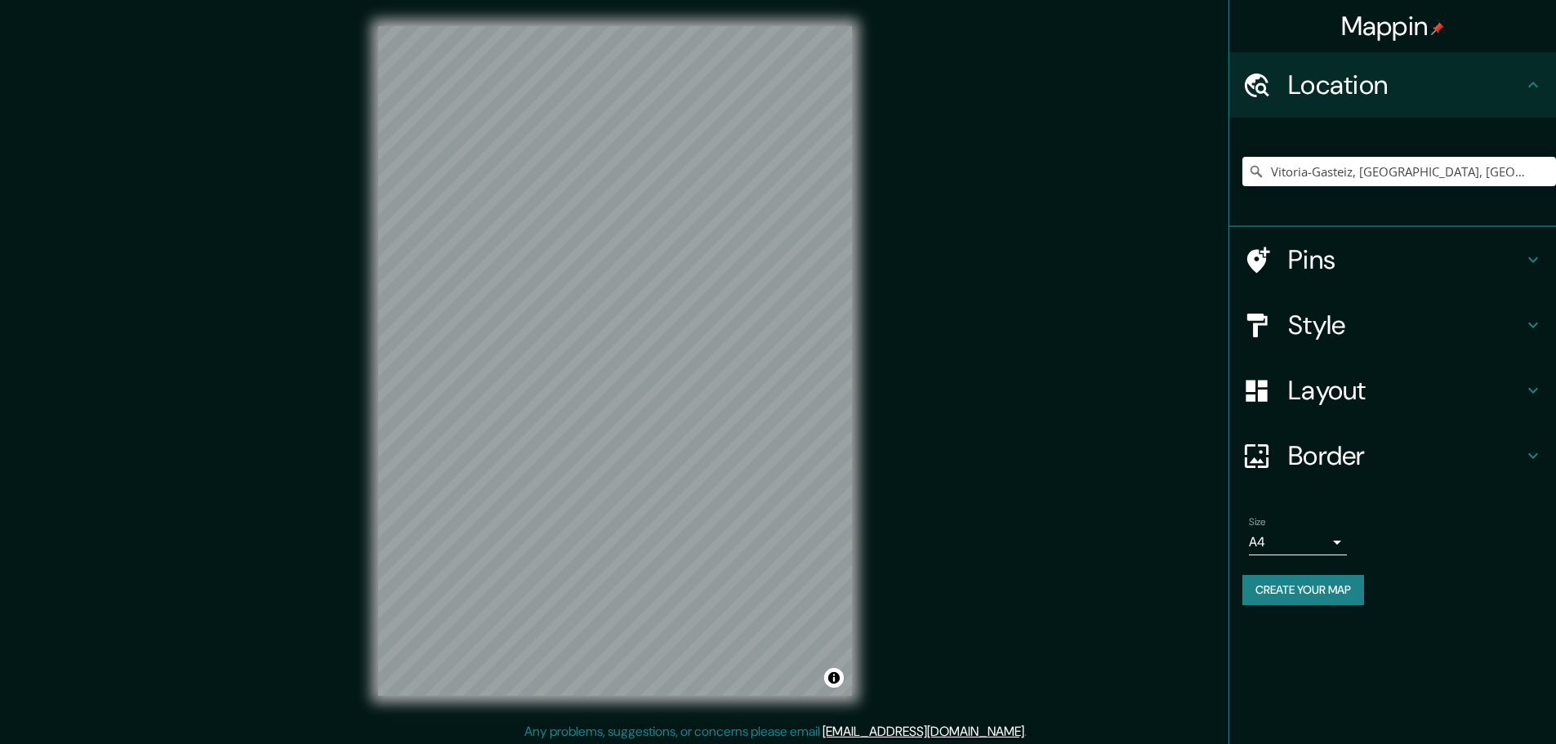
scroll to position [4, 0]
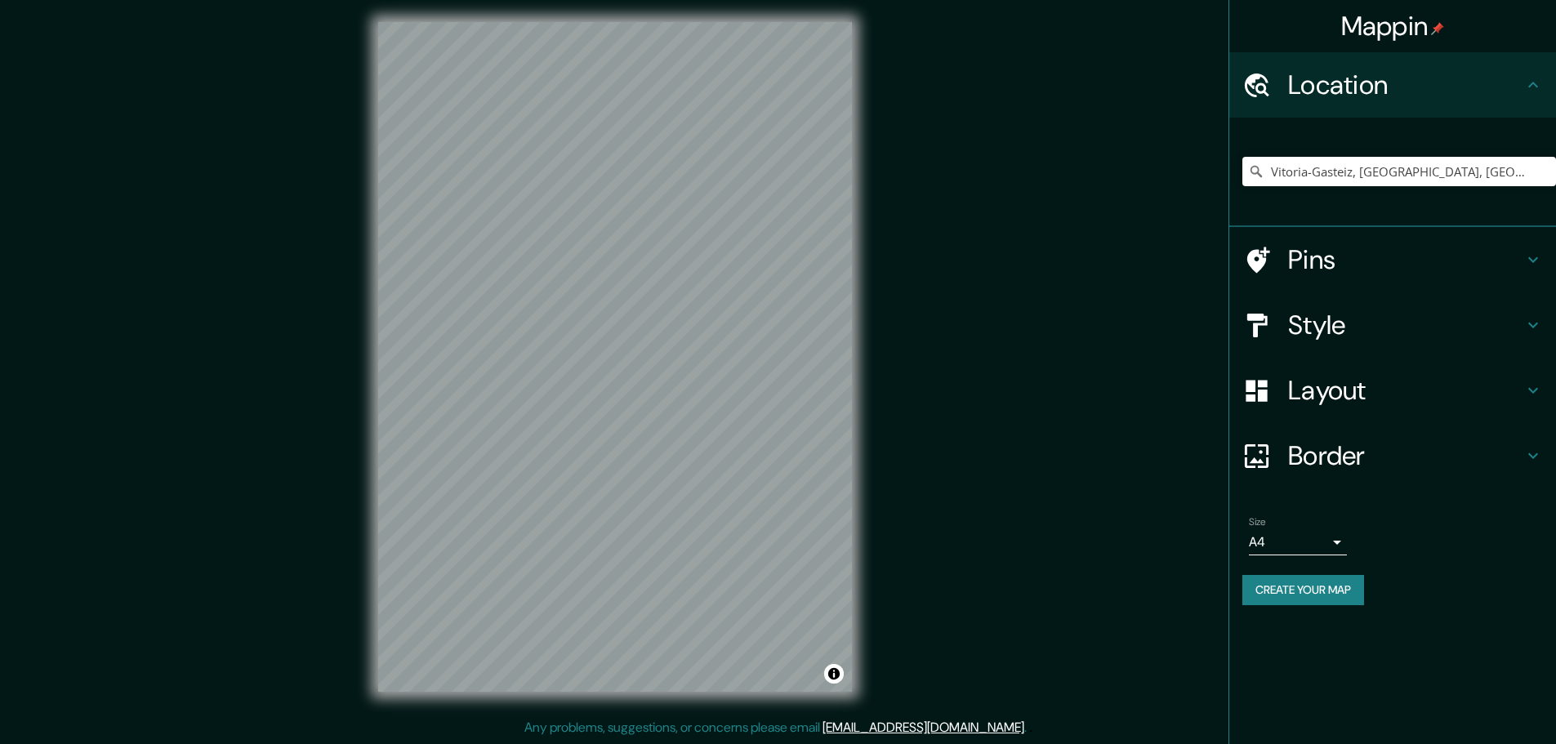
click at [1312, 260] on h4 "Pins" at bounding box center [1405, 259] width 235 height 33
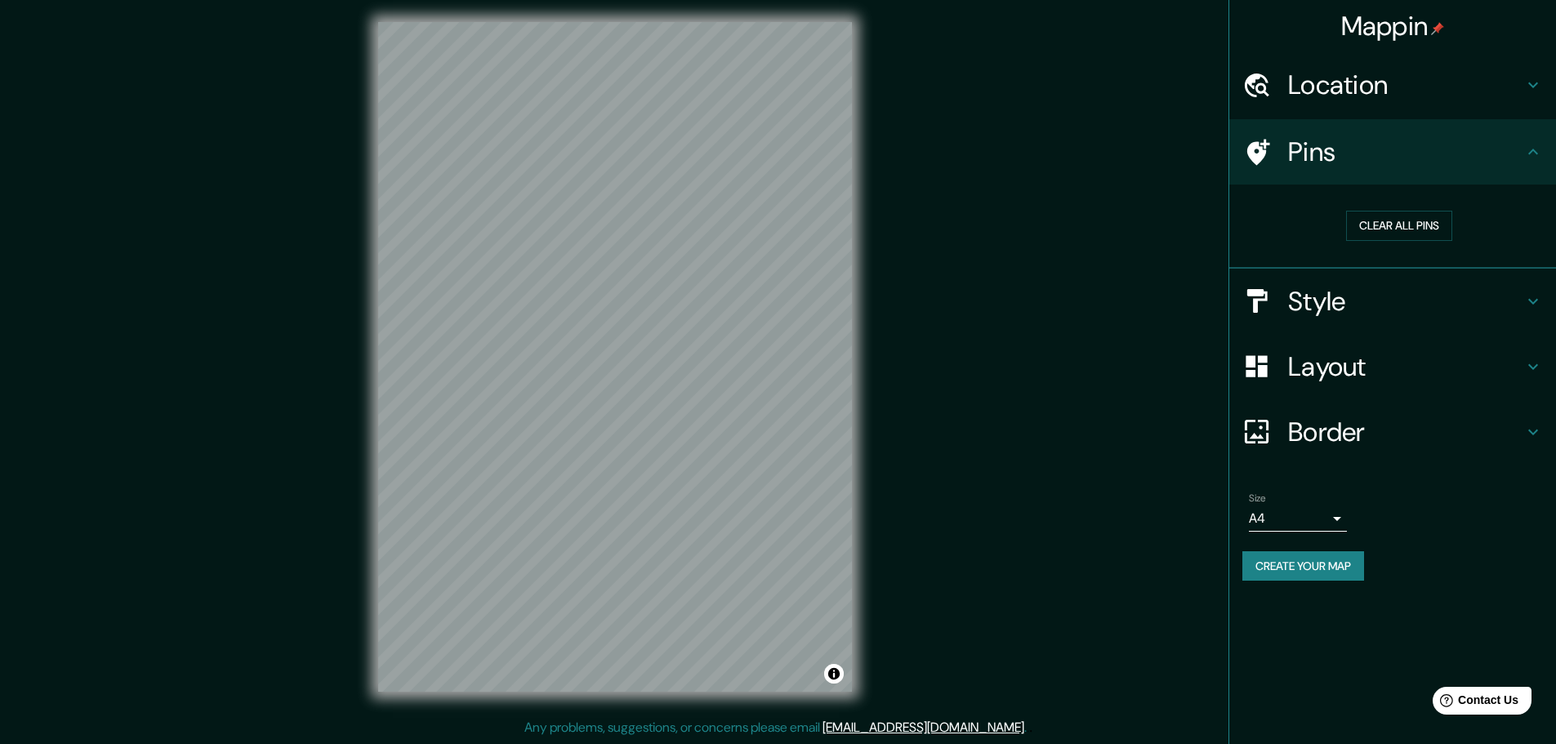
scroll to position [0, 0]
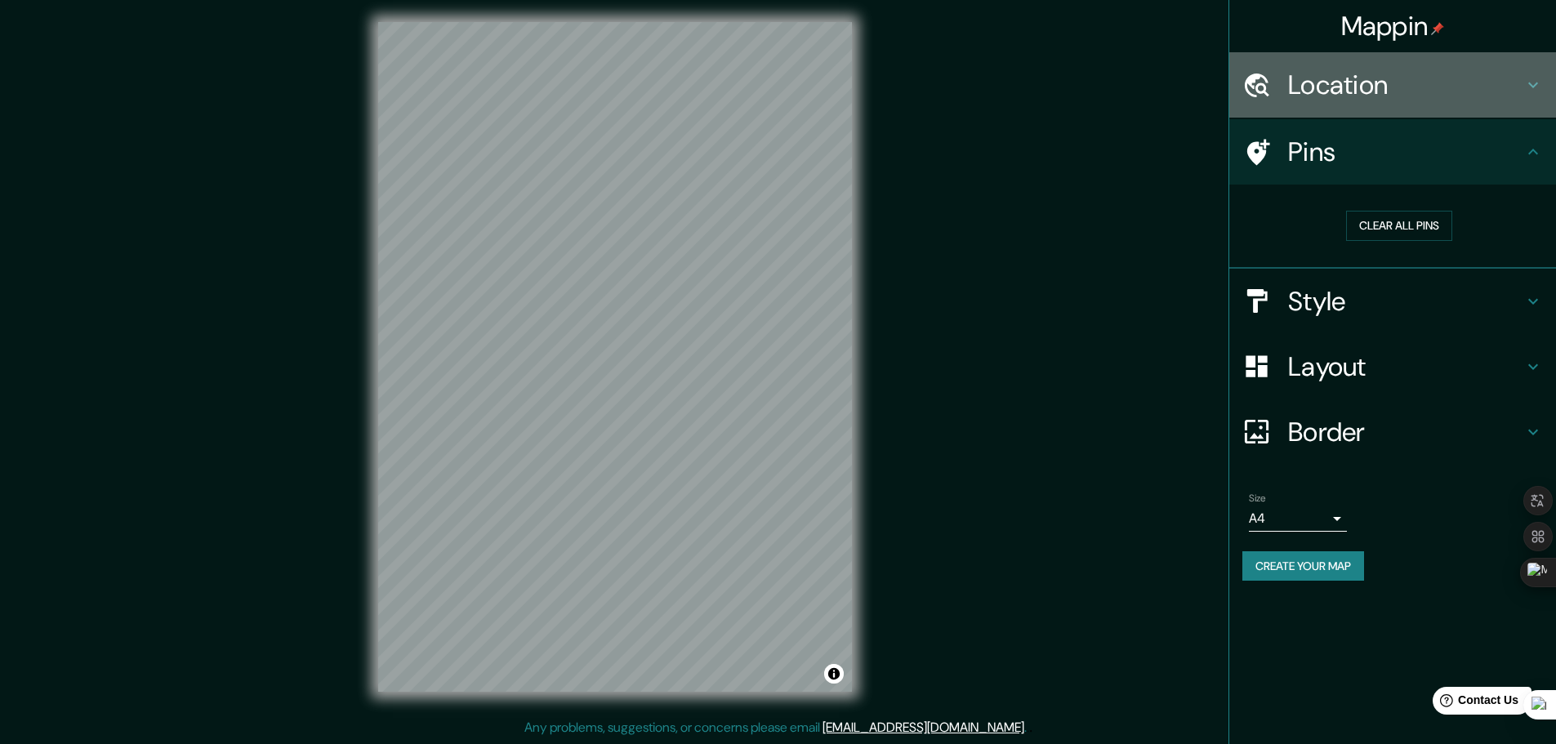
click at [1270, 88] on icon at bounding box center [1256, 85] width 29 height 29
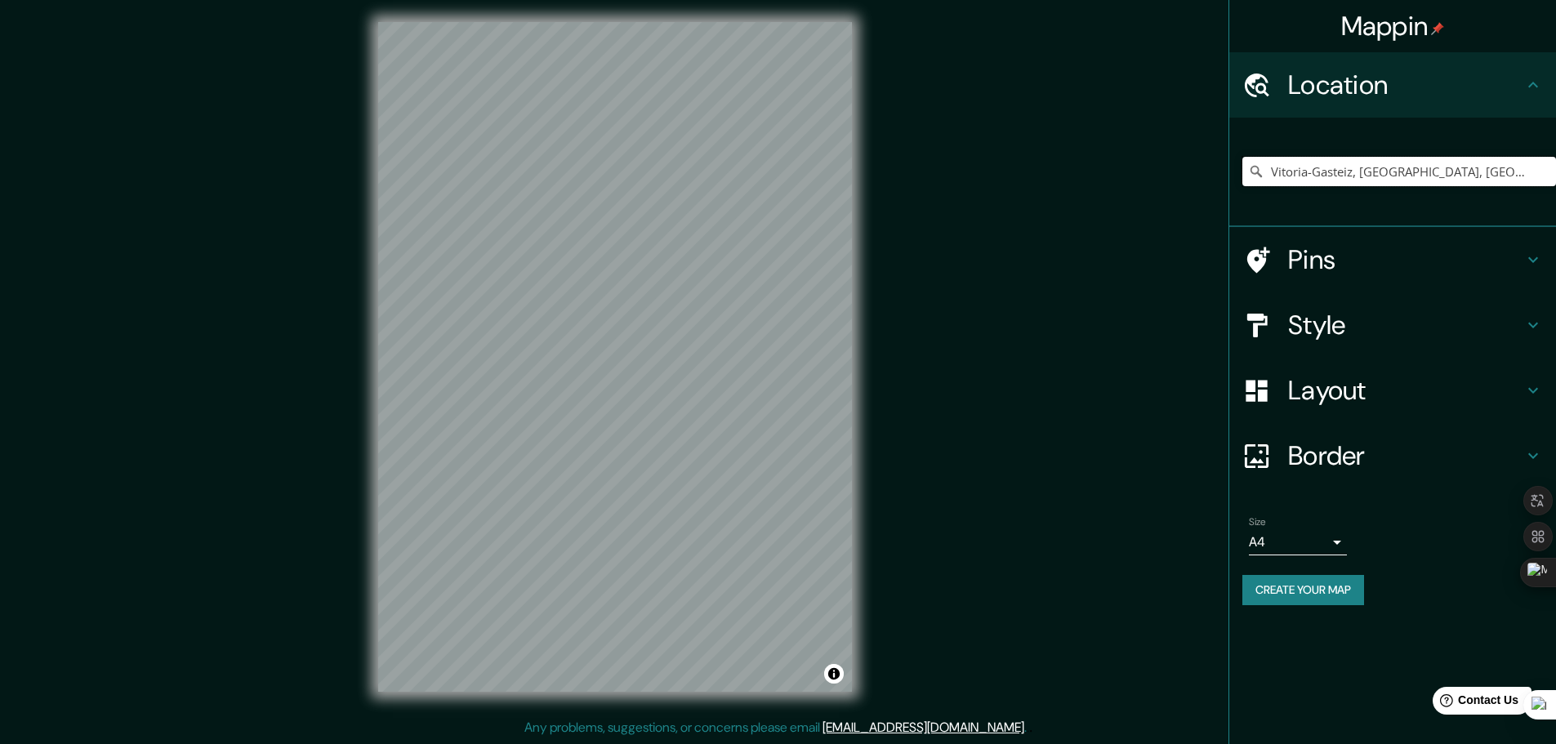
drag, startPoint x: 1286, startPoint y: 172, endPoint x: 1505, endPoint y: 176, distance: 218.9
click at [1505, 176] on input "Vitoria-Gasteiz, Álava, España" at bounding box center [1399, 171] width 314 height 29
